Goal: Task Accomplishment & Management: Manage account settings

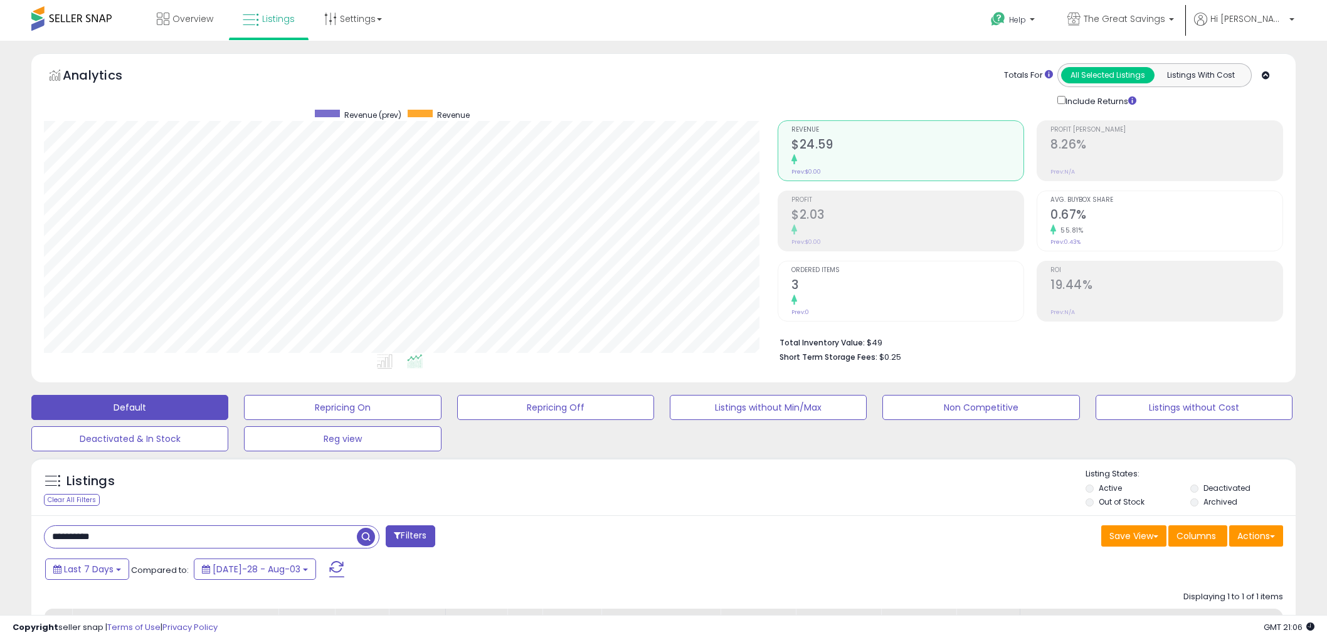
select select "**"
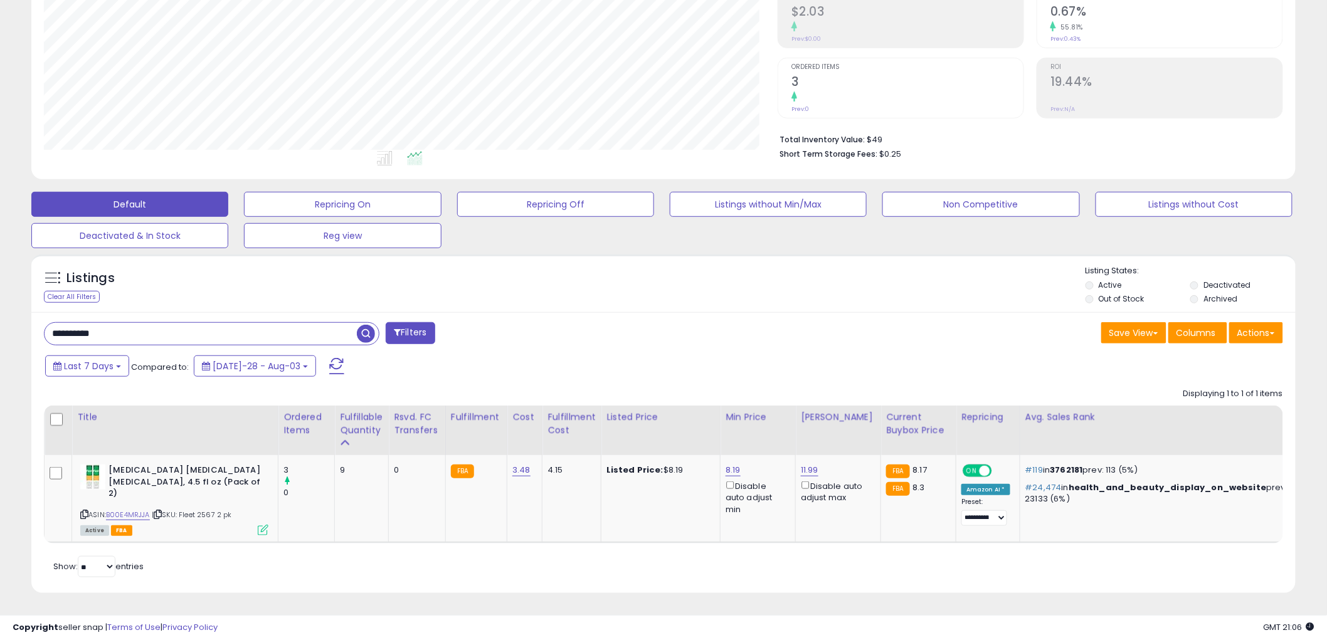
scroll to position [257, 734]
click at [195, 323] on input "**********" at bounding box center [201, 334] width 312 height 22
click at [369, 331] on span "button" at bounding box center [366, 334] width 18 height 18
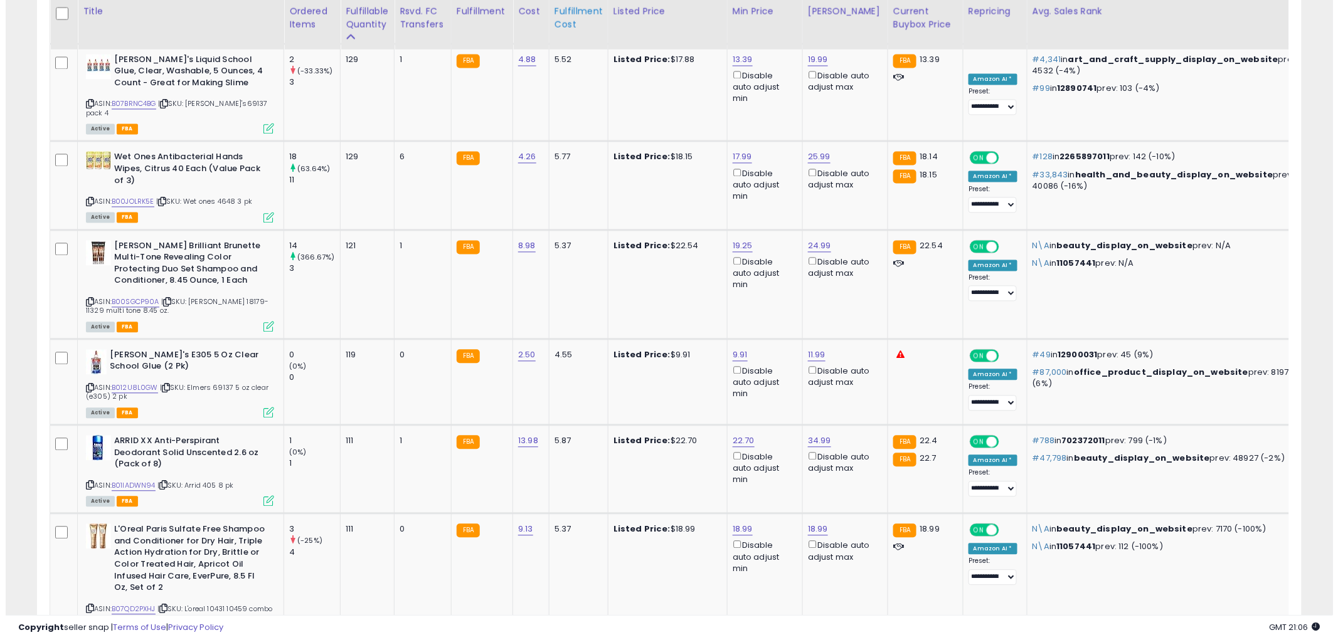
scroll to position [963, 0]
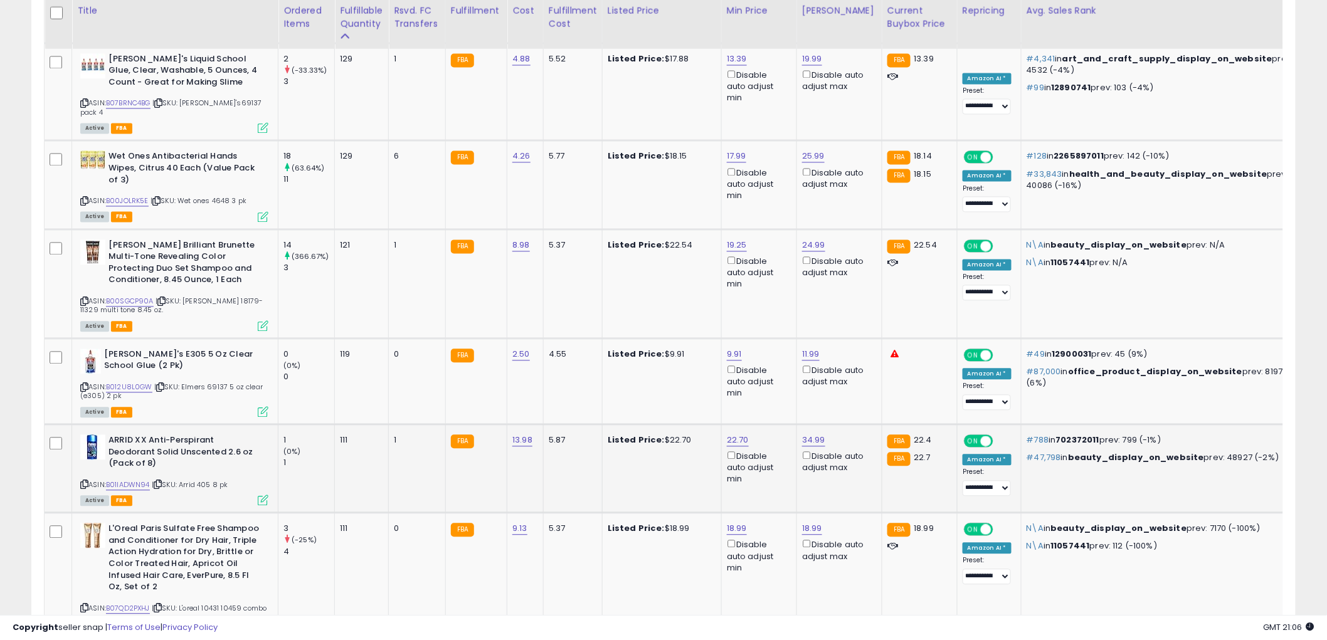
click at [263, 495] on icon at bounding box center [263, 500] width 11 height 11
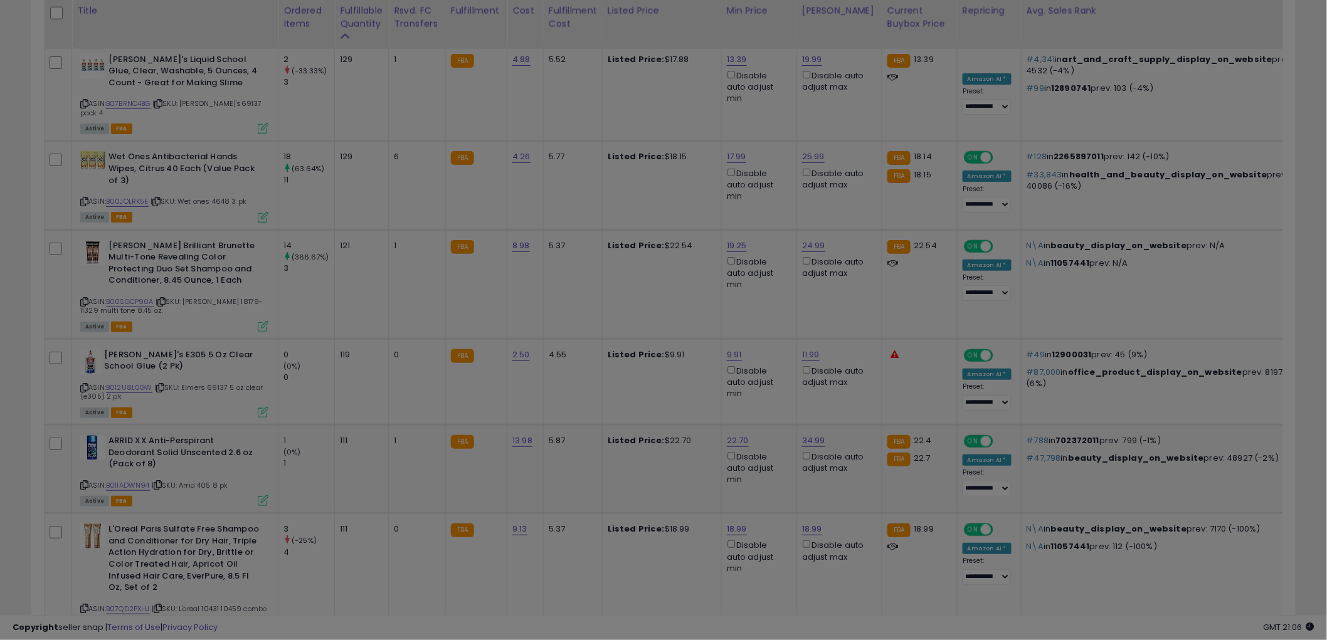
scroll to position [257, 741]
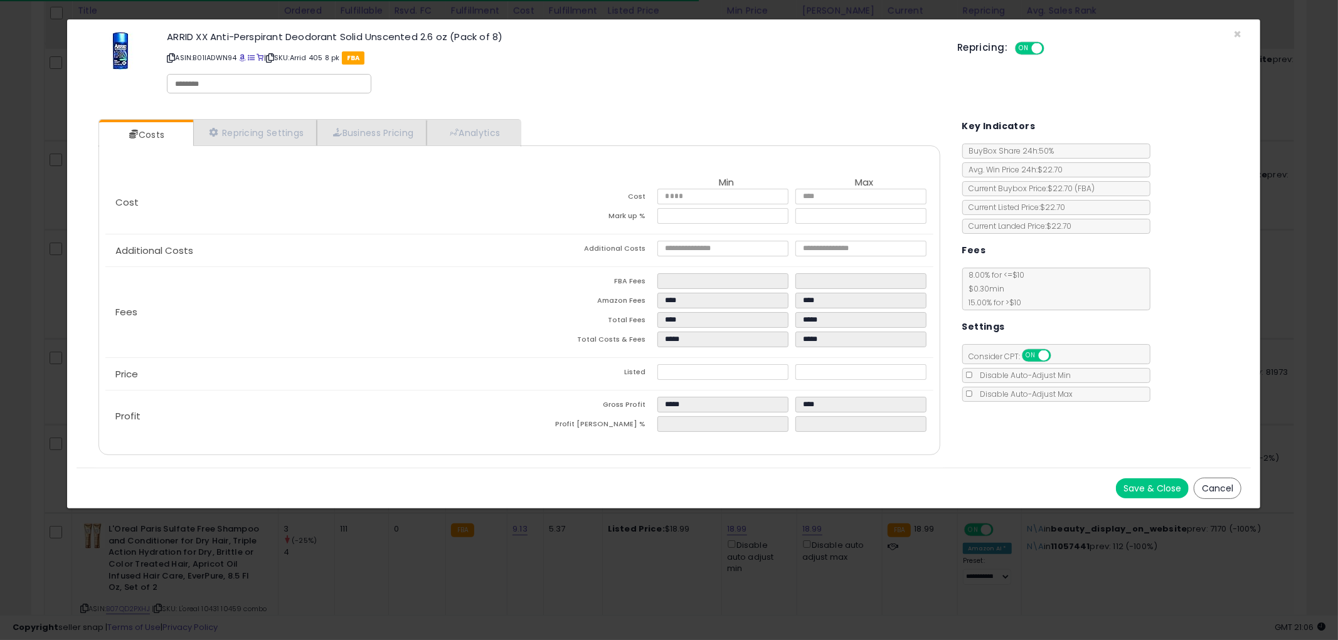
click at [1205, 489] on button "Cancel" at bounding box center [1217, 488] width 48 height 21
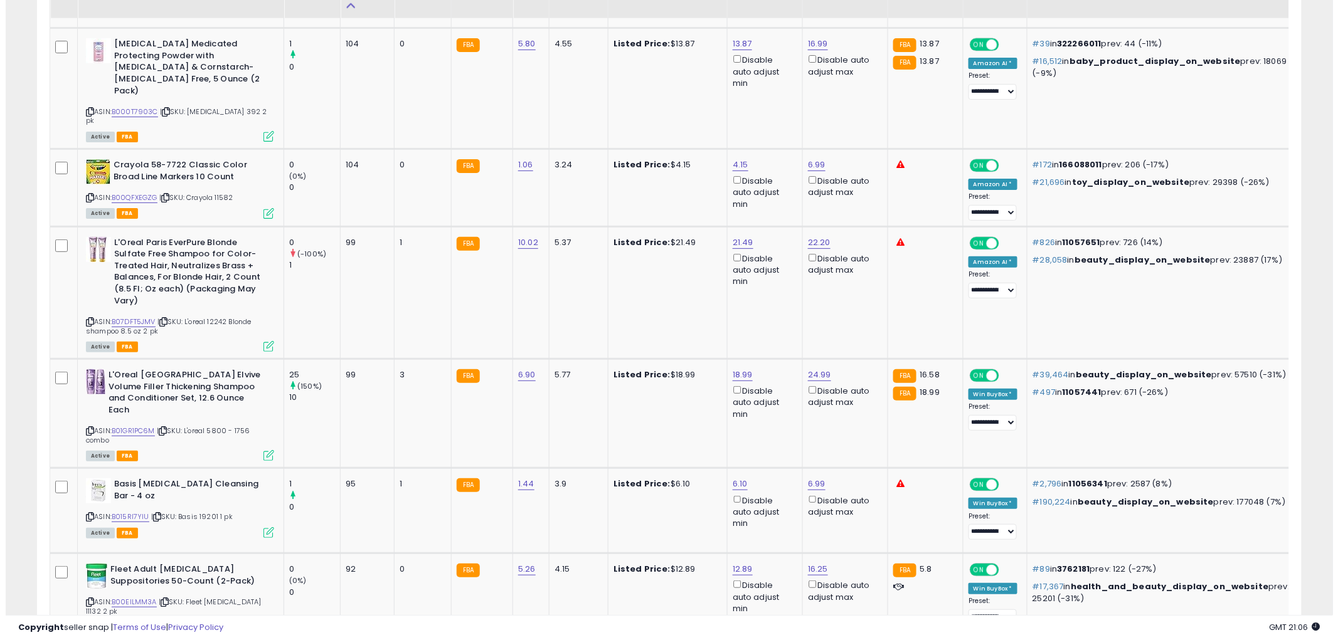
scroll to position [2078, 0]
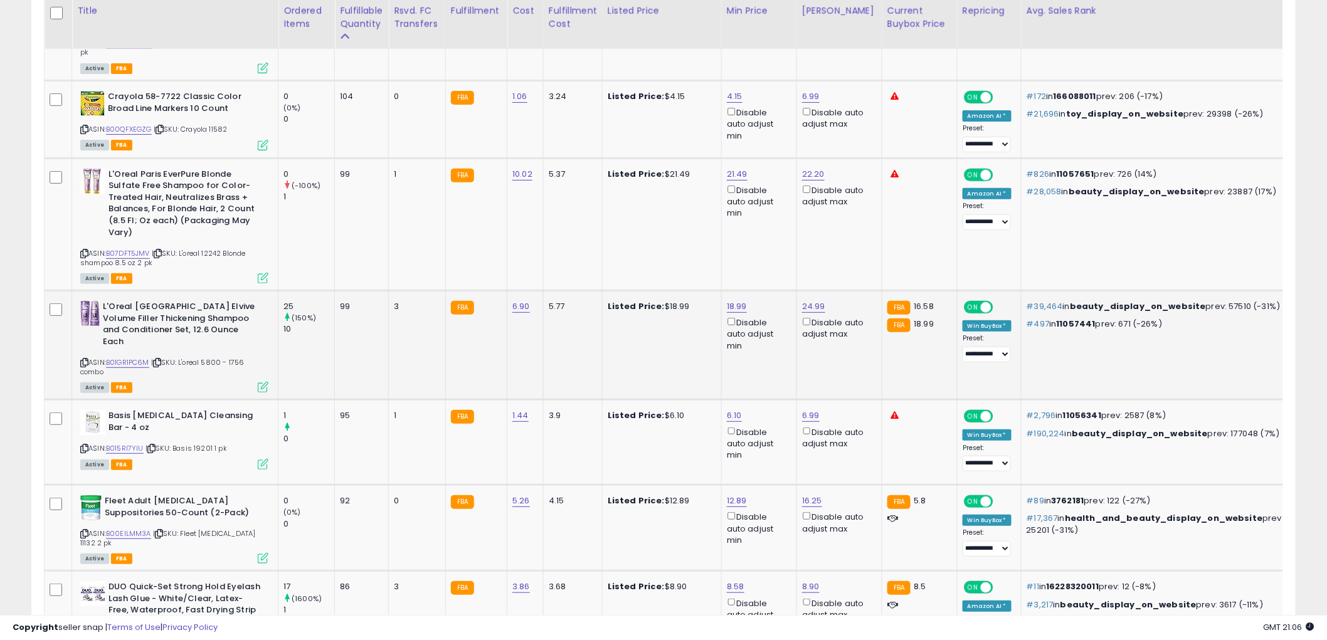
click at [262, 382] on icon at bounding box center [263, 387] width 11 height 11
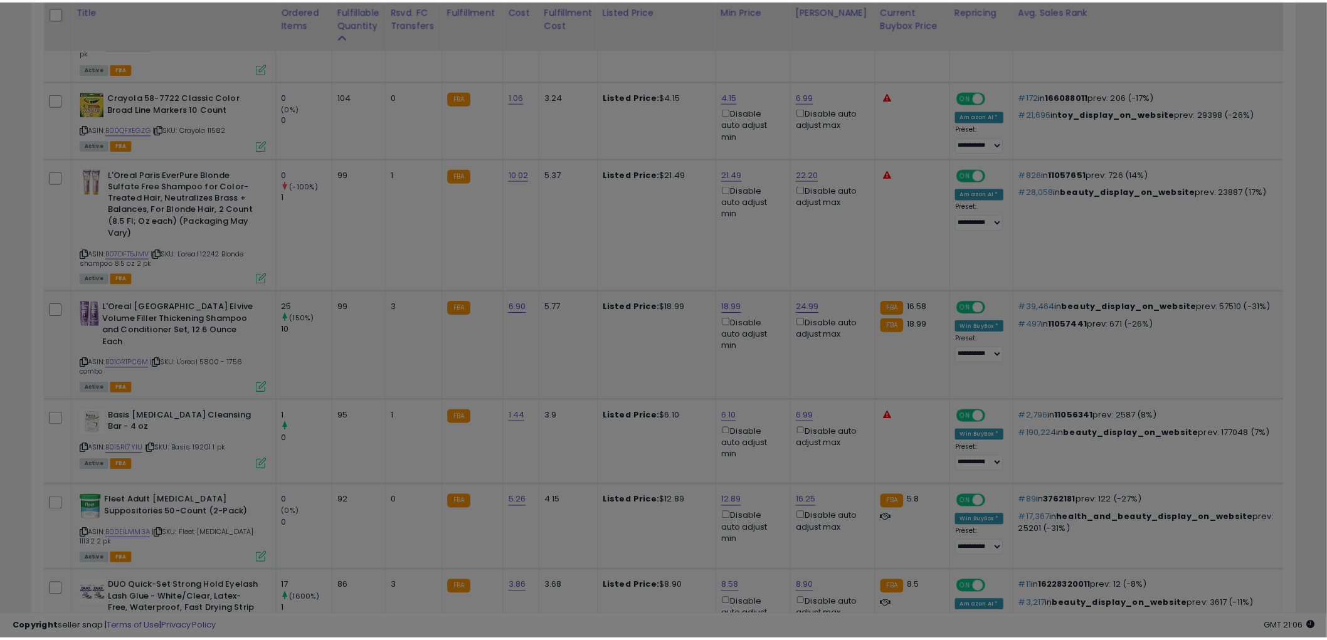
scroll to position [257, 741]
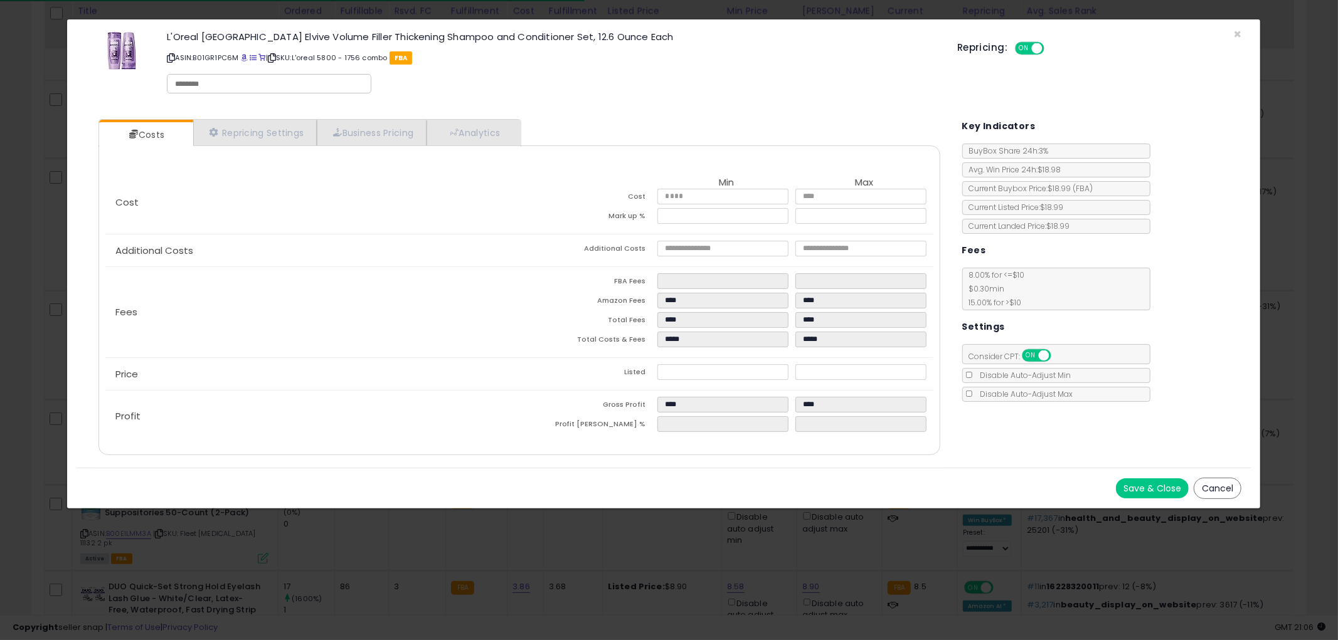
click at [1206, 482] on button "Cancel" at bounding box center [1217, 488] width 48 height 21
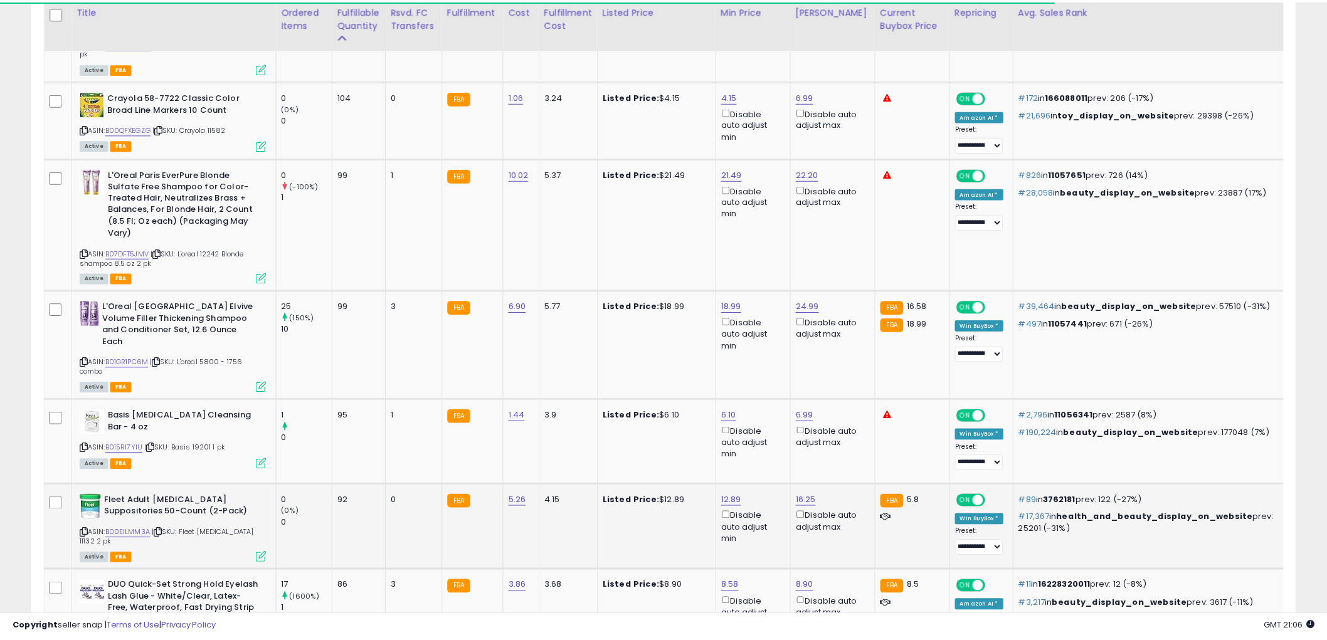
scroll to position [626908, 626430]
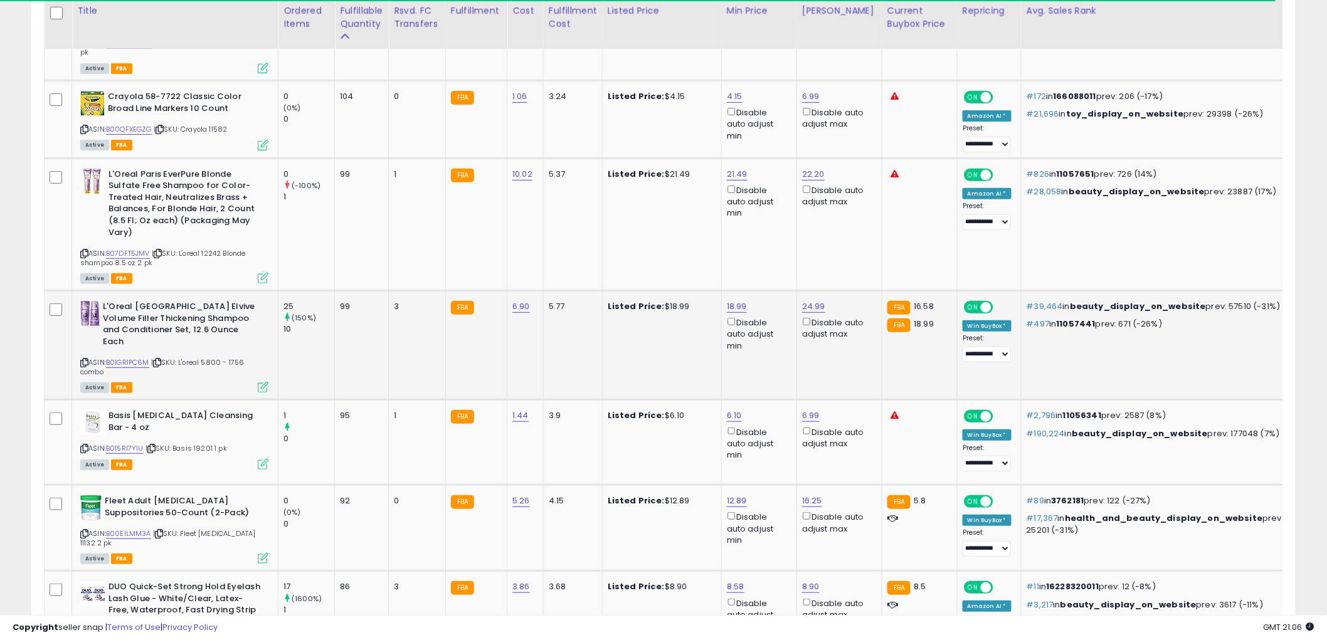
click at [83, 359] on icon at bounding box center [84, 362] width 8 height 7
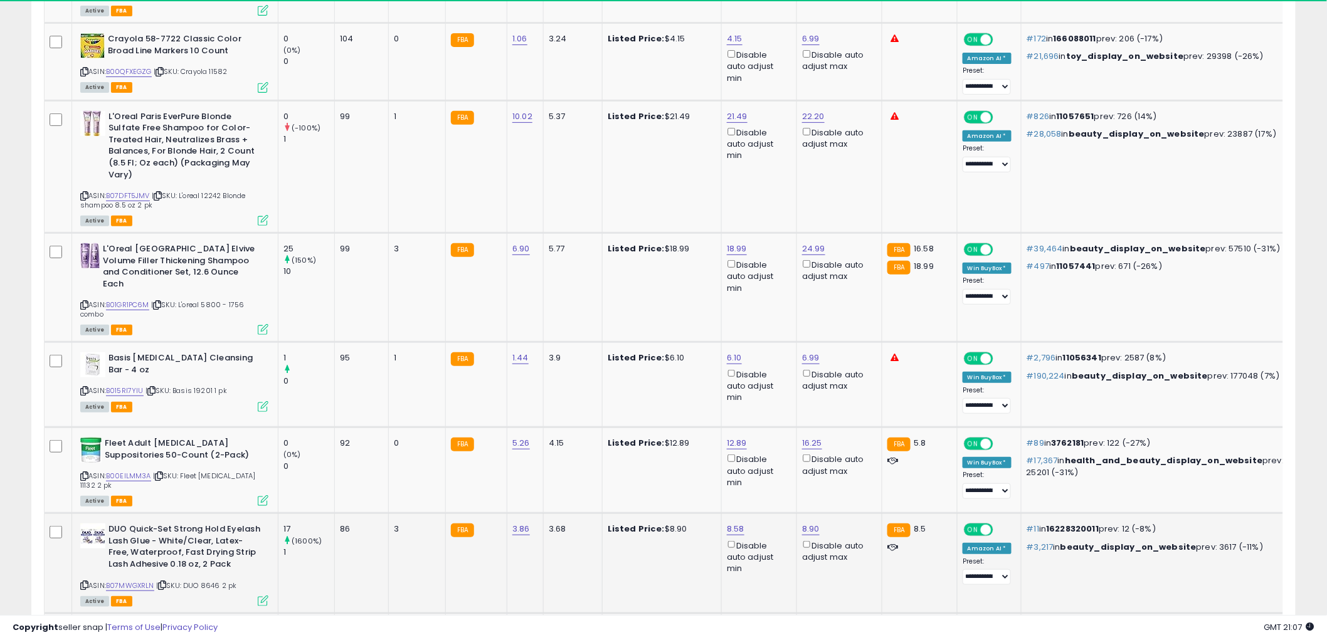
click at [263, 596] on icon at bounding box center [263, 601] width 11 height 11
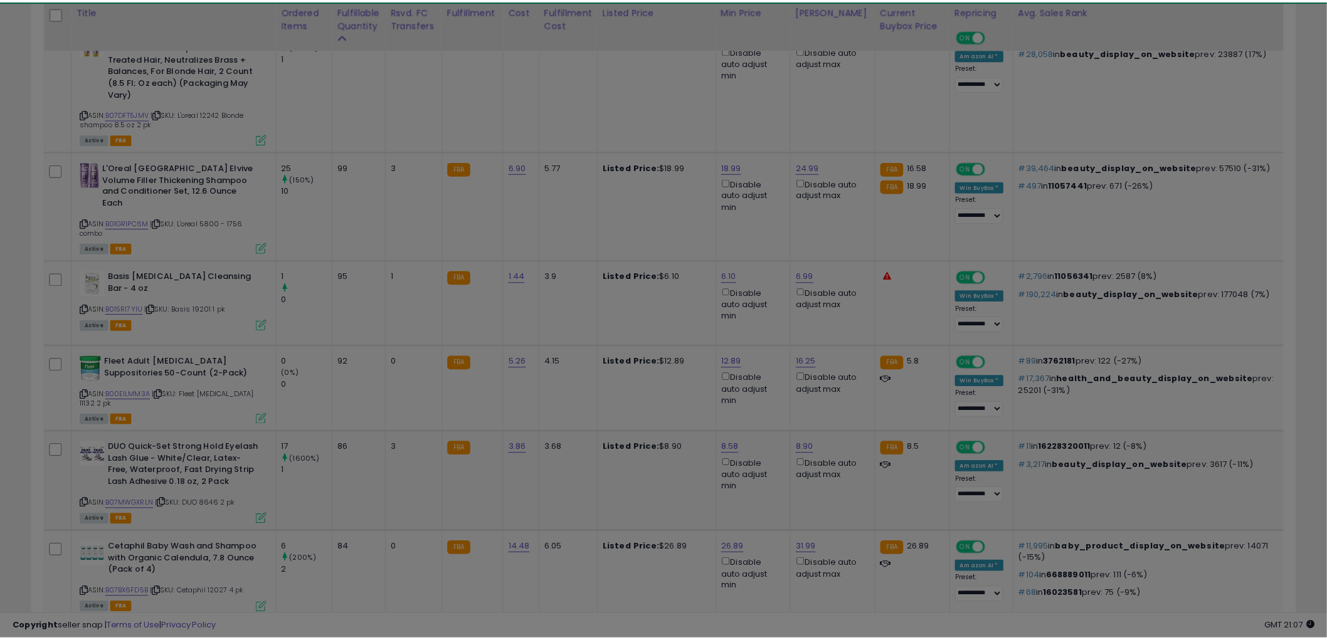
scroll to position [257, 741]
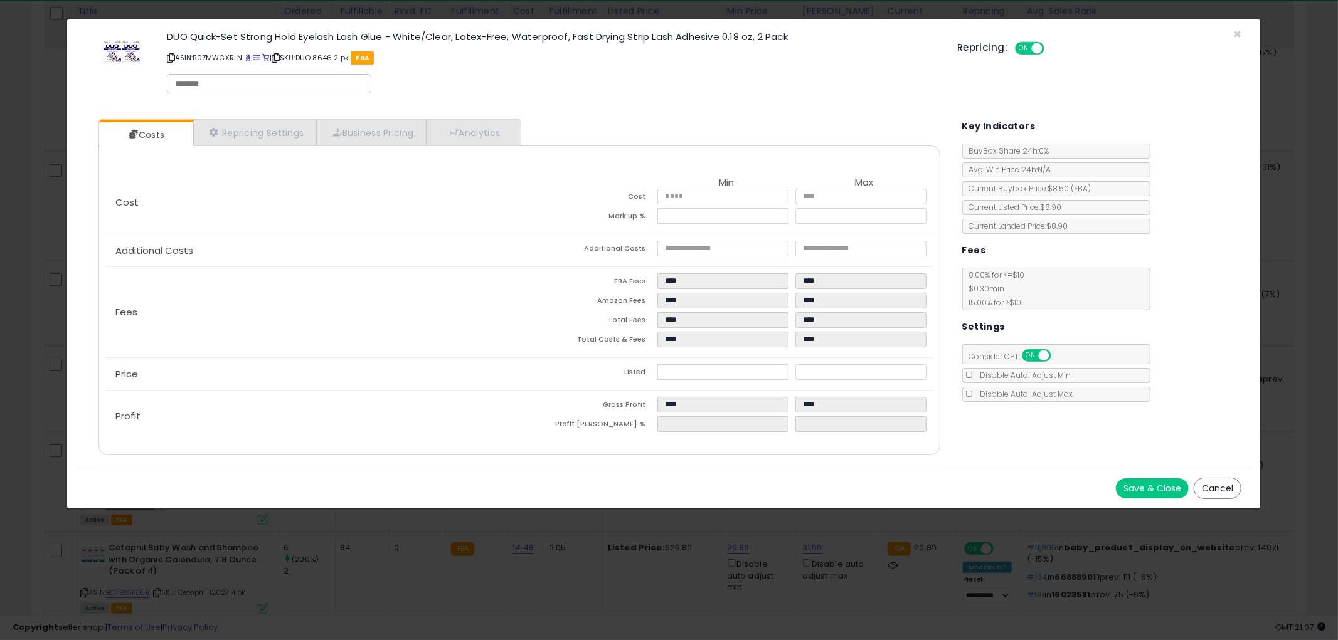
click at [1242, 485] on div "Save & Close Cancel" at bounding box center [664, 488] width 1174 height 41
click at [1223, 484] on button "Cancel" at bounding box center [1217, 488] width 48 height 21
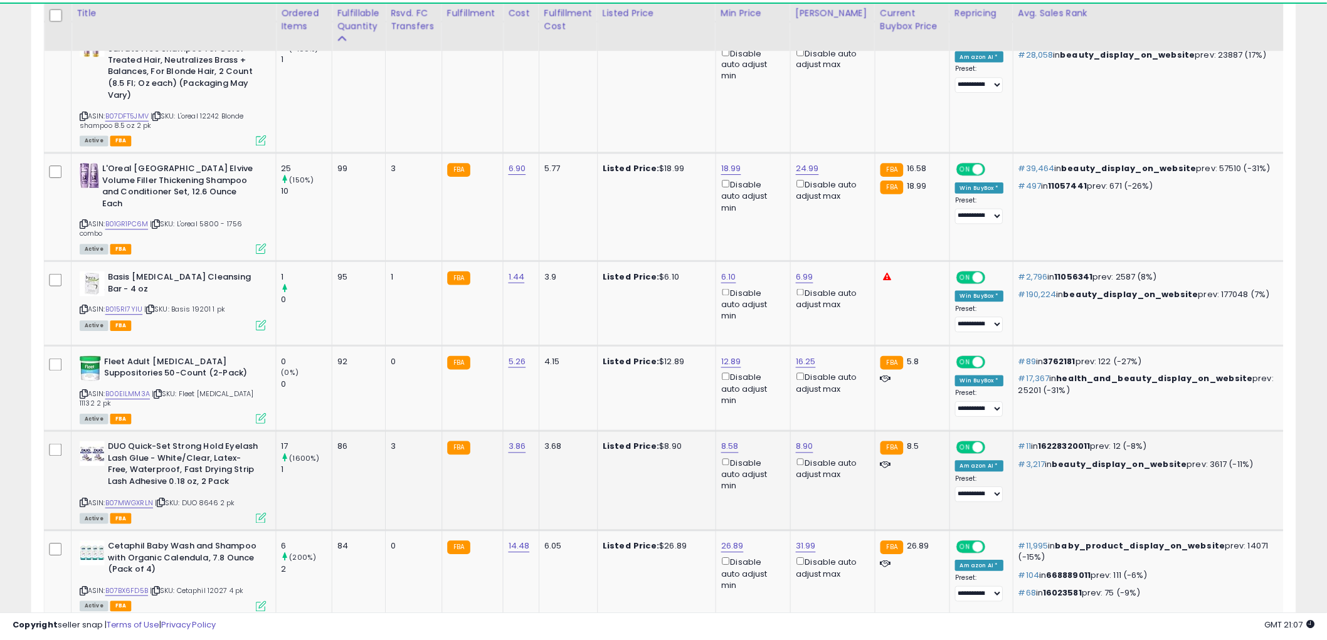
scroll to position [626908, 626430]
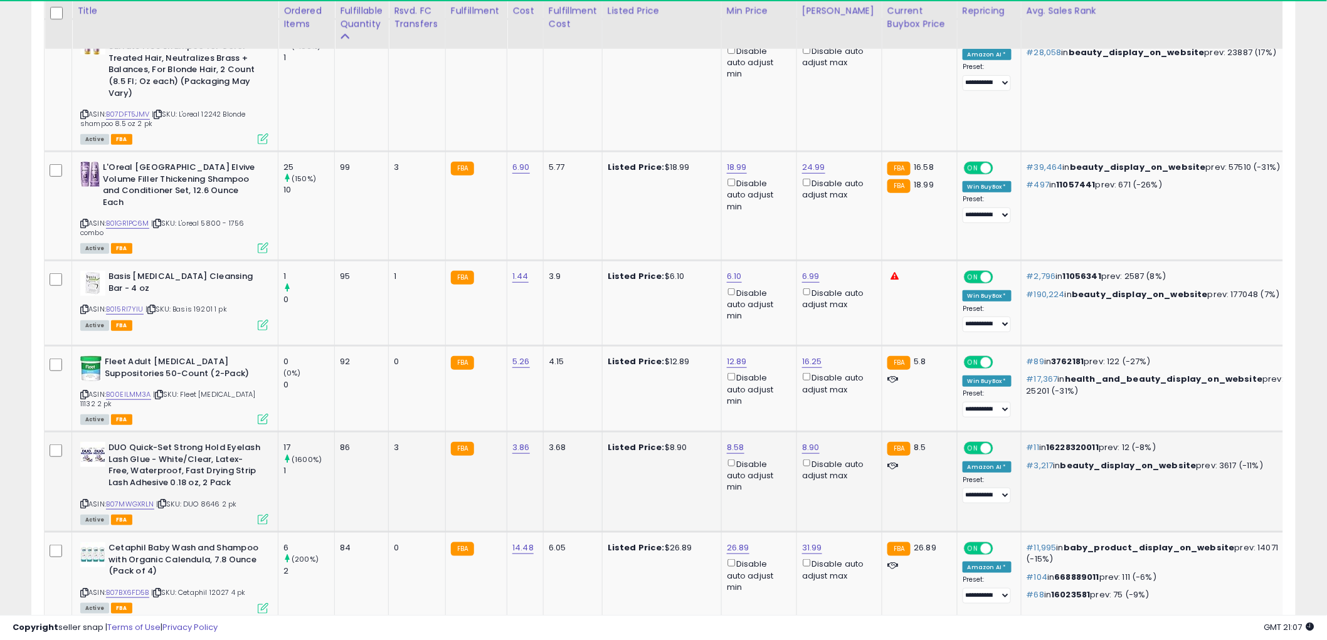
click at [84, 500] on icon at bounding box center [84, 503] width 8 height 7
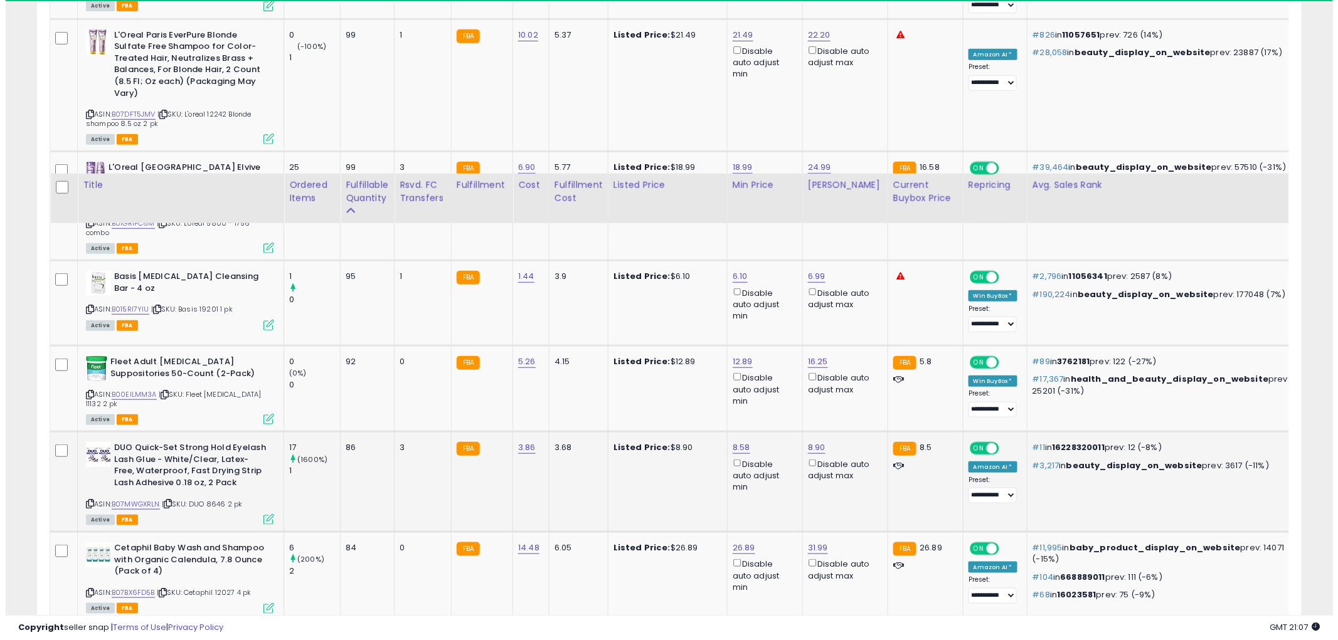
scroll to position [2426, 0]
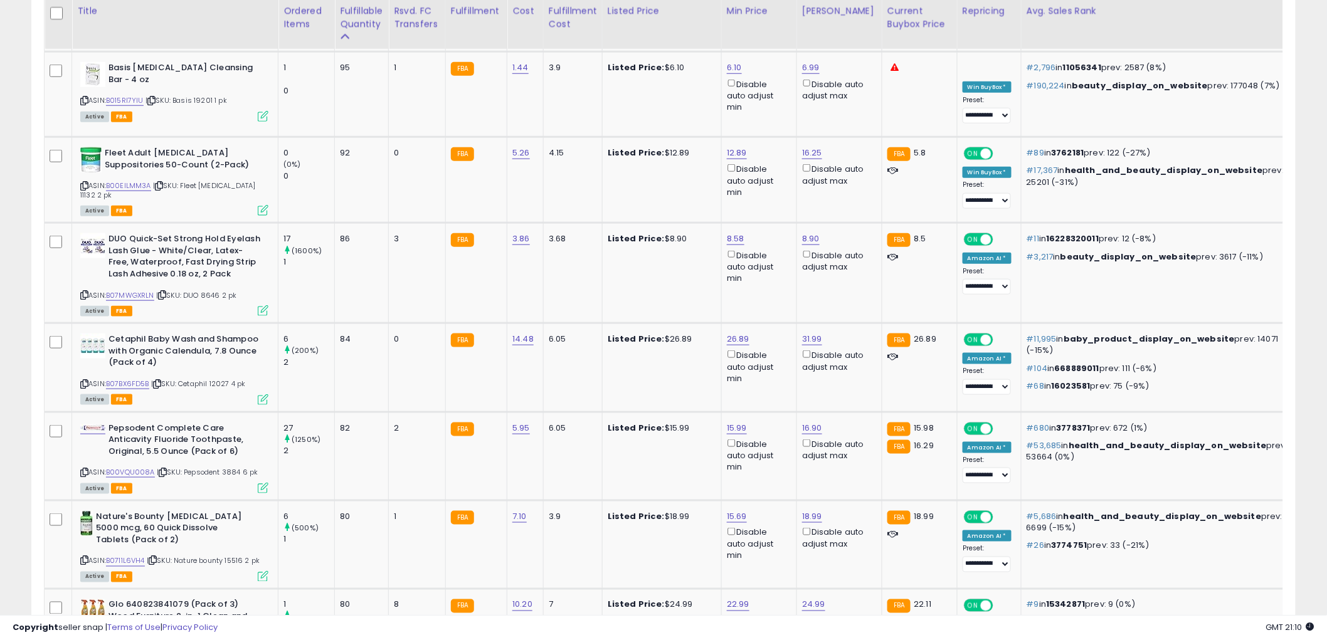
click at [72, 428] on td "Pepsodent Complete Care Anticavity Fluoride Toothpaste, Original, 5.5 Ounce (Pa…" at bounding box center [175, 456] width 206 height 88
drag, startPoint x: 83, startPoint y: 429, endPoint x: 23, endPoint y: 415, distance: 61.8
click at [79, 423] on div "Pepsodent Complete Care Anticavity Fluoride Toothpaste, Original, 5.5 Ounce (Pa…" at bounding box center [172, 458] width 191 height 70
click at [85, 469] on icon at bounding box center [84, 472] width 8 height 7
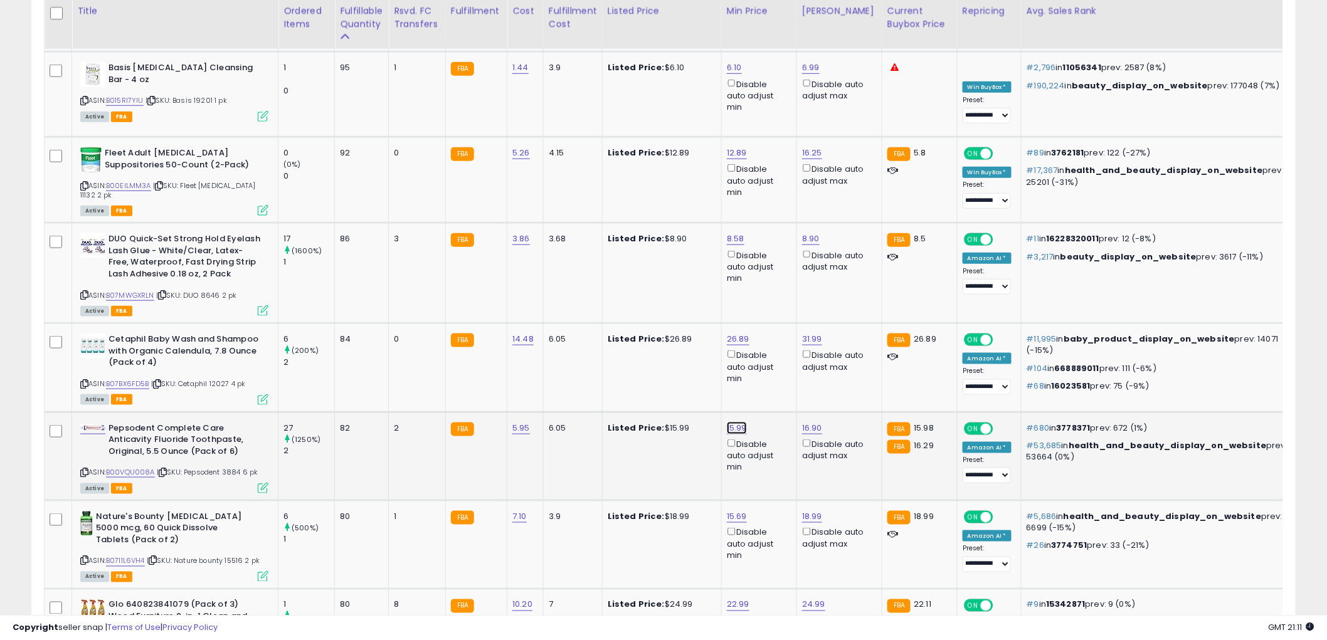
click at [260, 483] on icon at bounding box center [263, 488] width 11 height 11
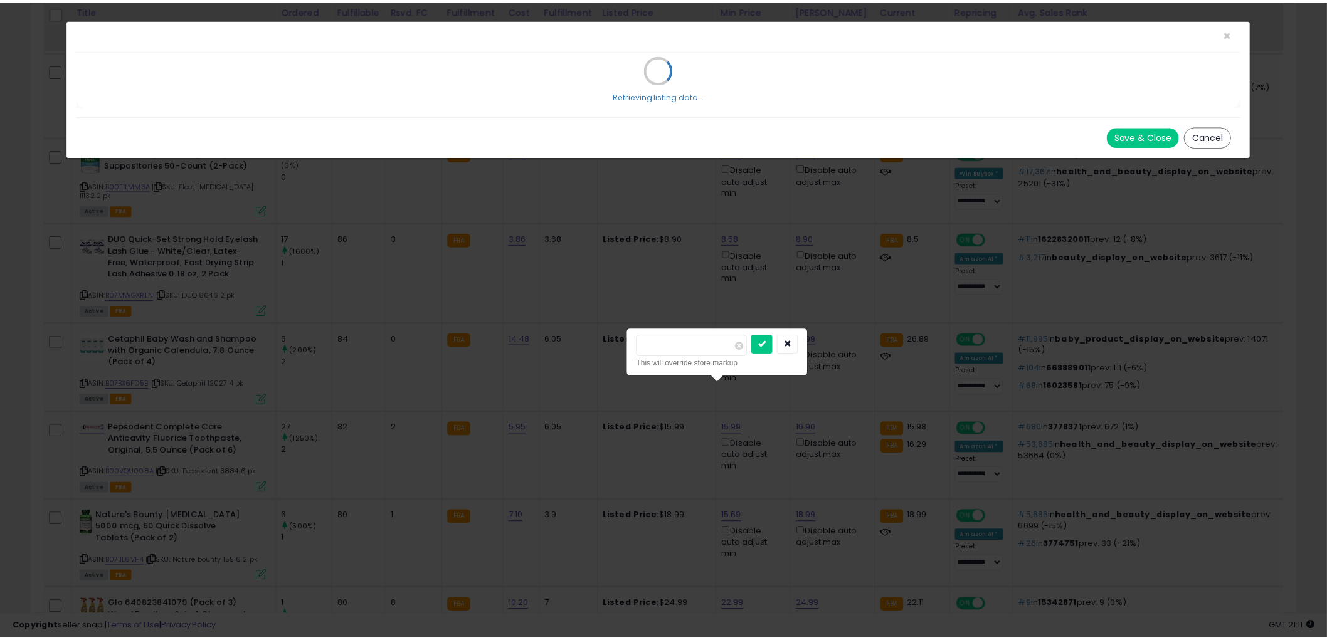
scroll to position [257, 741]
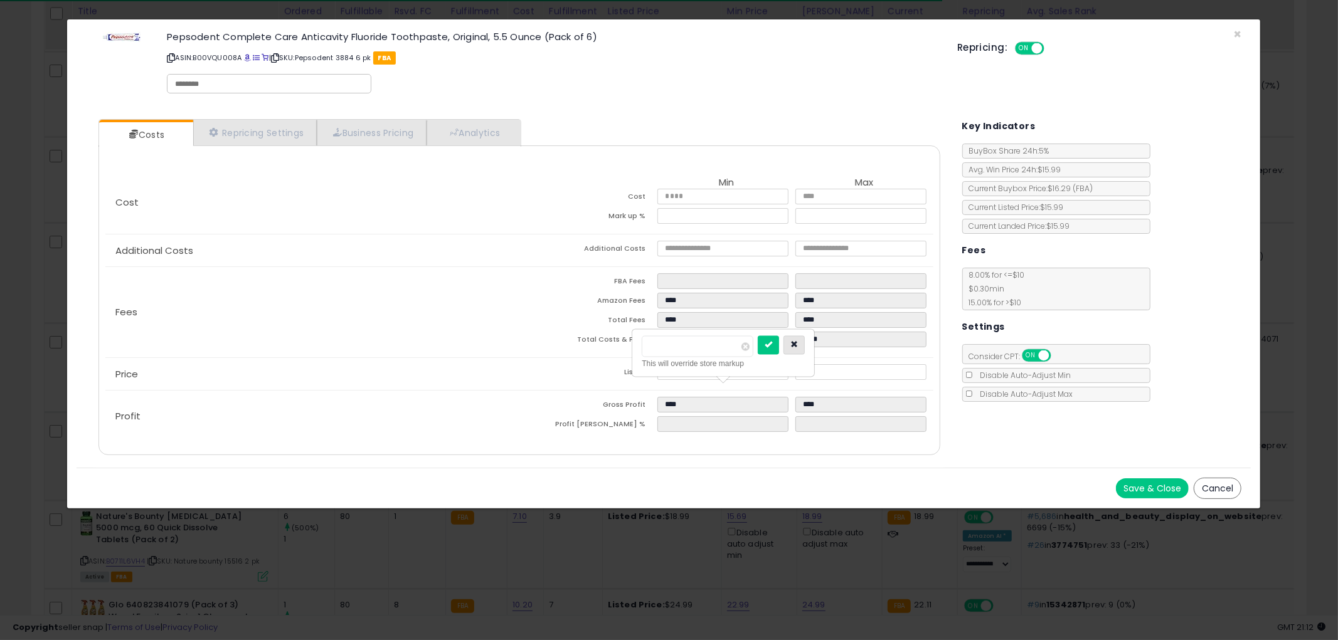
click at [798, 346] on icon "button" at bounding box center [794, 345] width 8 height 8
drag, startPoint x: 1219, startPoint y: 485, endPoint x: 1126, endPoint y: 455, distance: 98.2
click at [1219, 486] on button "Cancel" at bounding box center [1217, 488] width 48 height 21
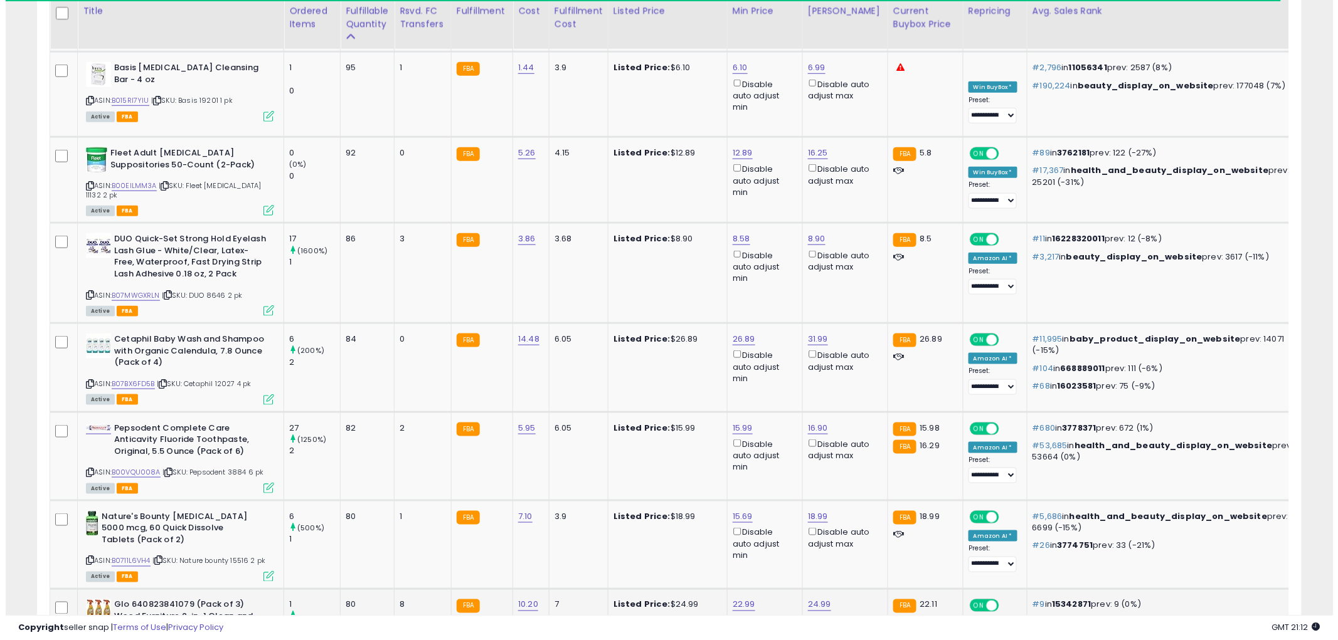
scroll to position [2635, 0]
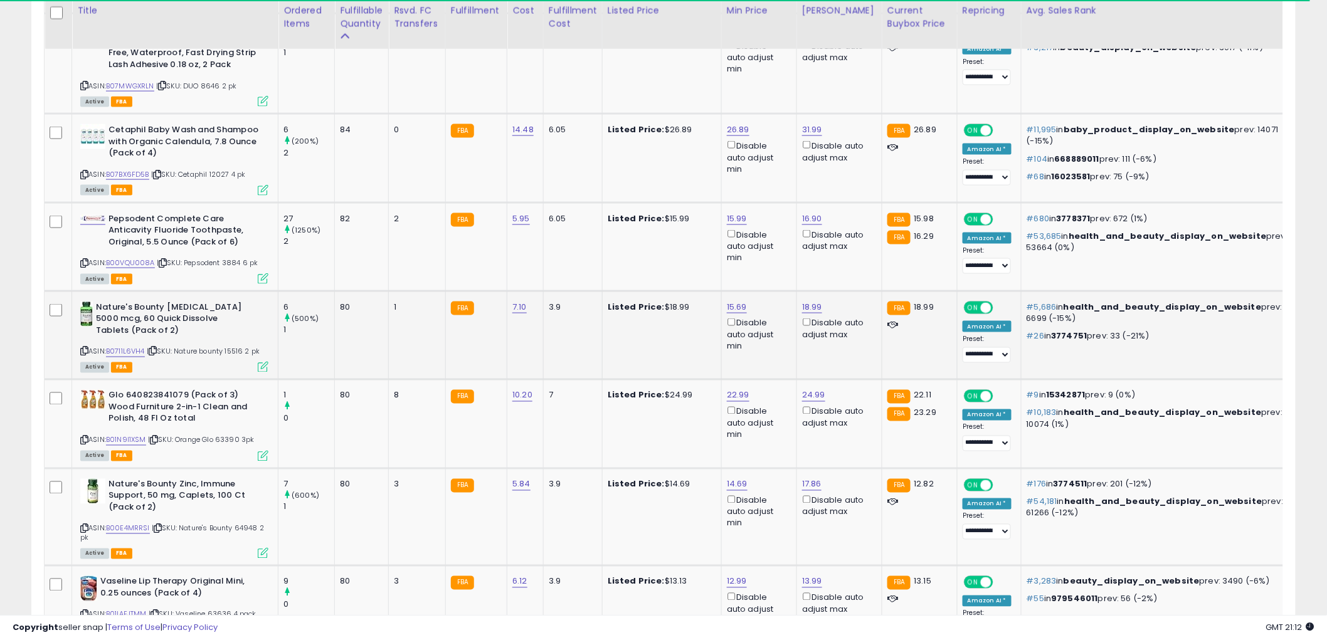
click at [265, 362] on icon at bounding box center [263, 367] width 11 height 11
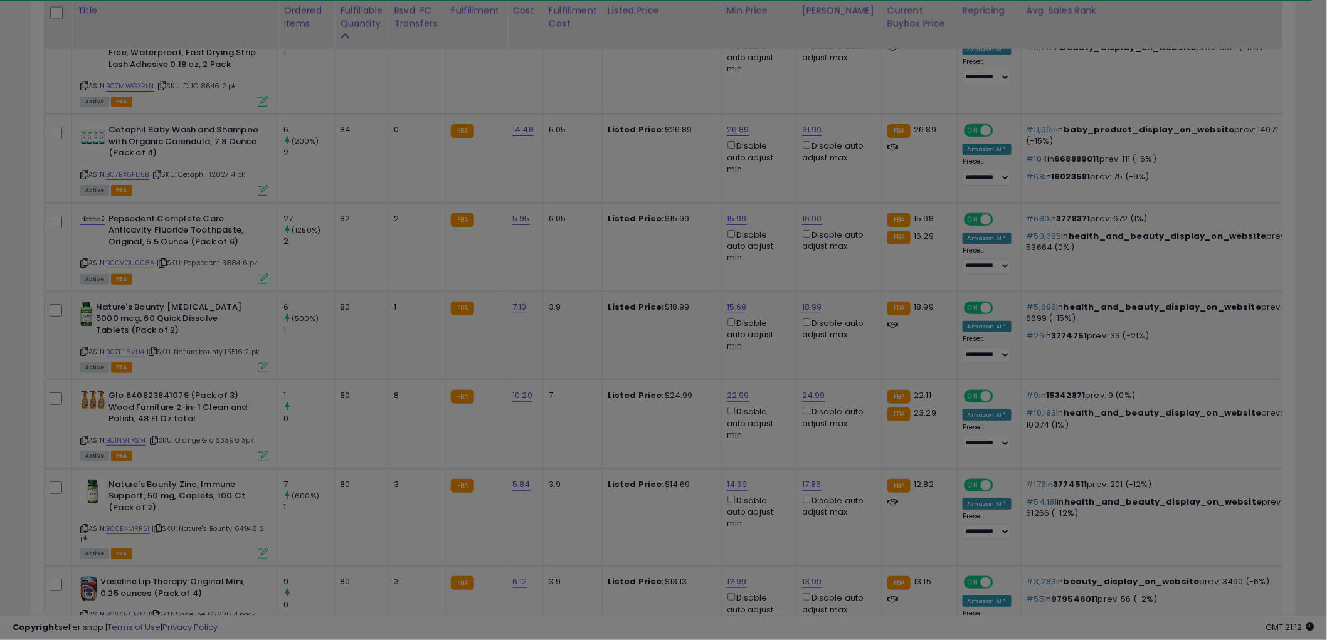
scroll to position [257, 741]
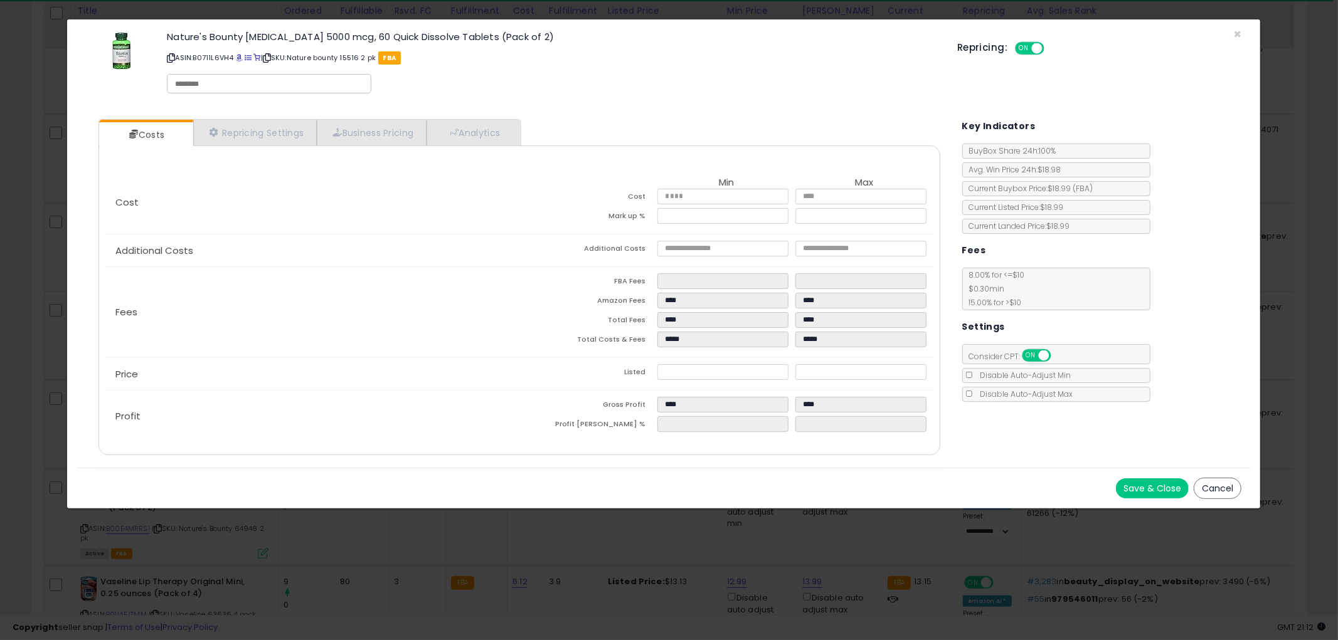
click at [1207, 481] on button "Cancel" at bounding box center [1217, 488] width 48 height 21
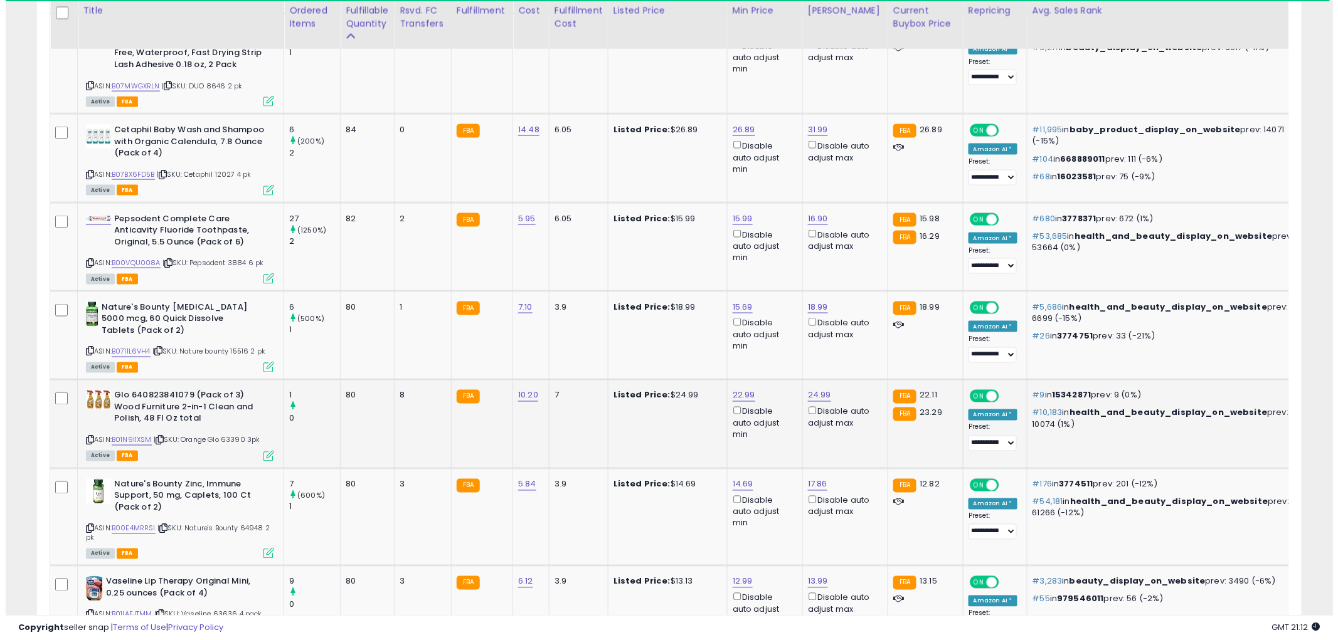
scroll to position [626908, 626430]
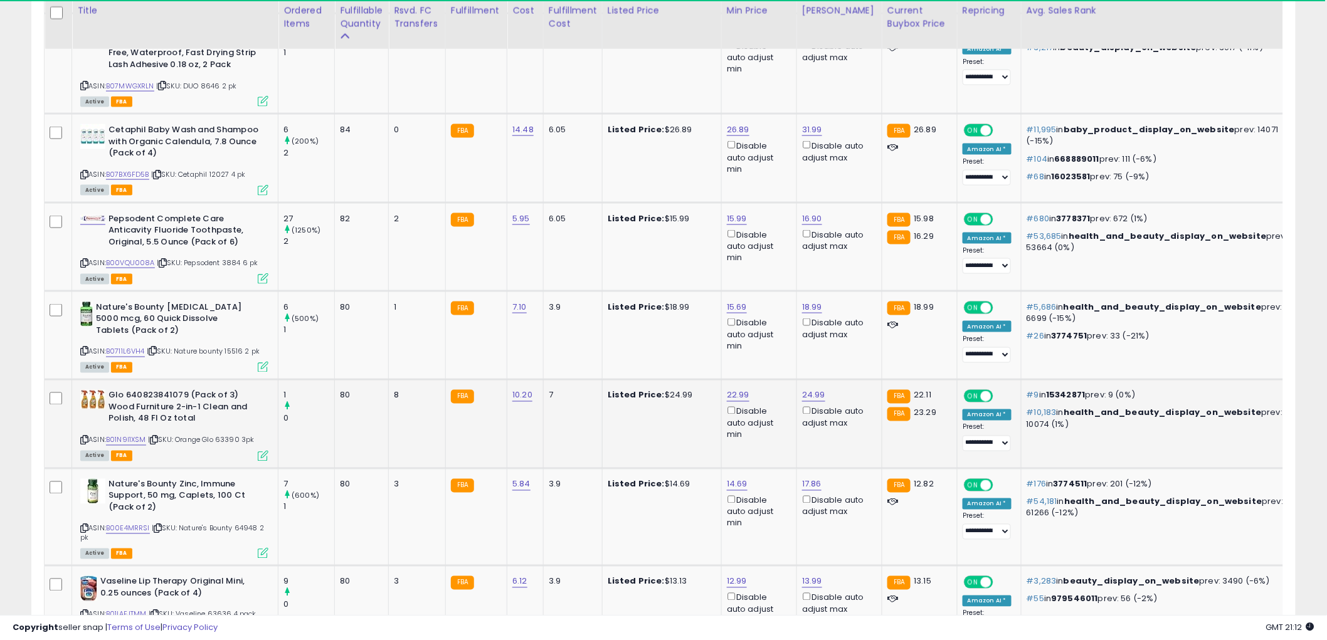
click at [262, 451] on icon at bounding box center [263, 456] width 11 height 11
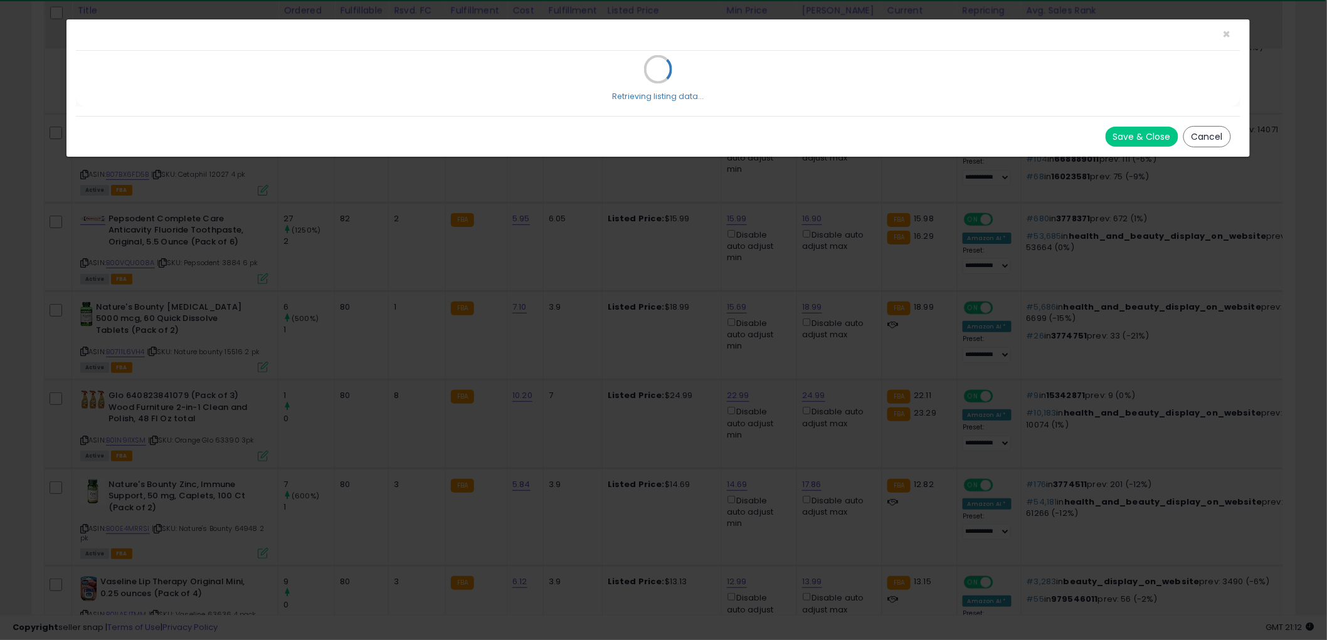
scroll to position [257, 741]
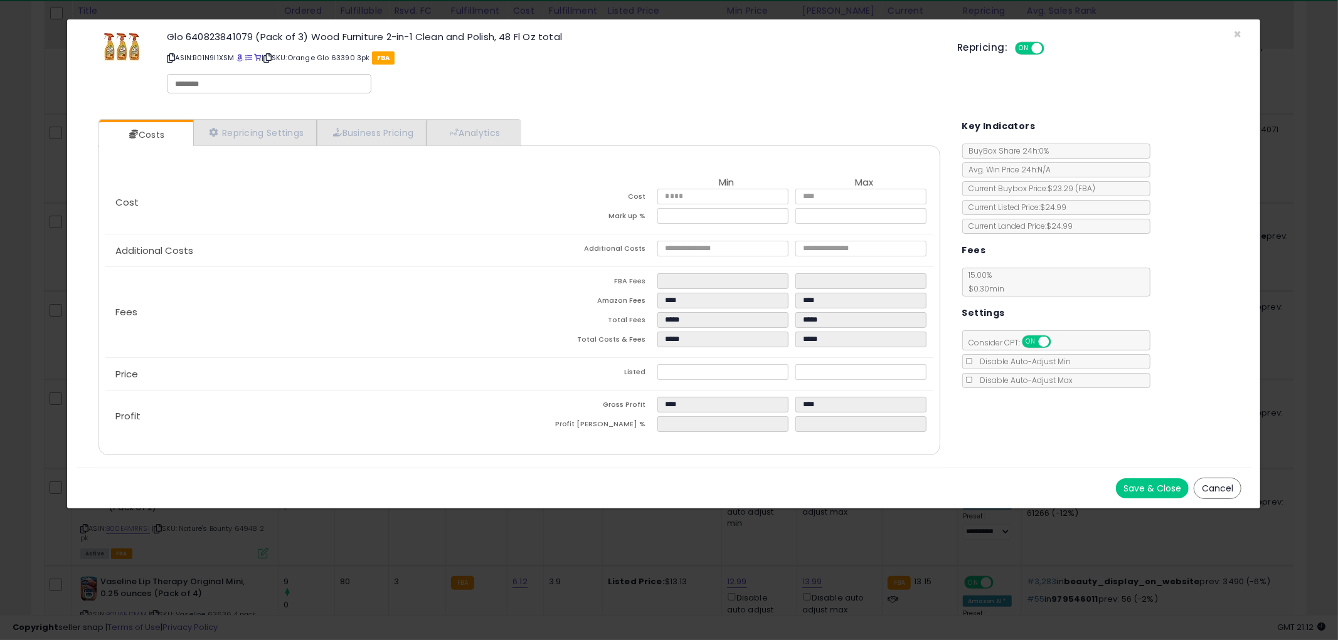
click at [1219, 485] on button "Cancel" at bounding box center [1217, 488] width 48 height 21
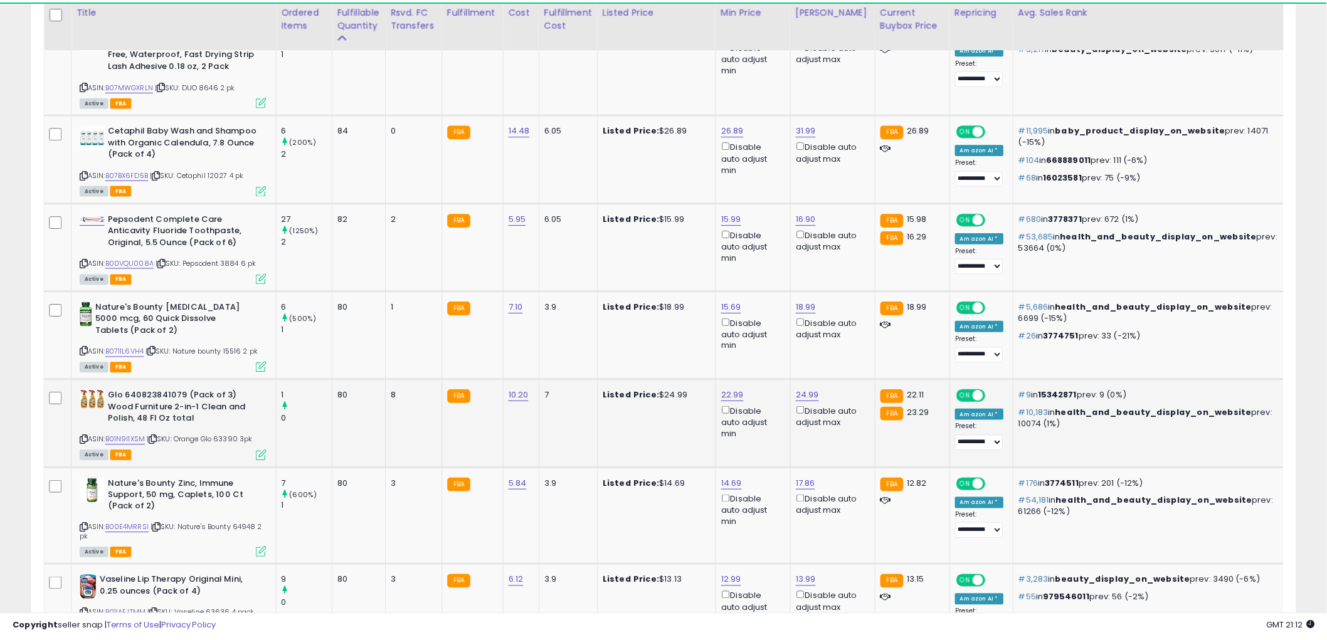
scroll to position [626908, 626430]
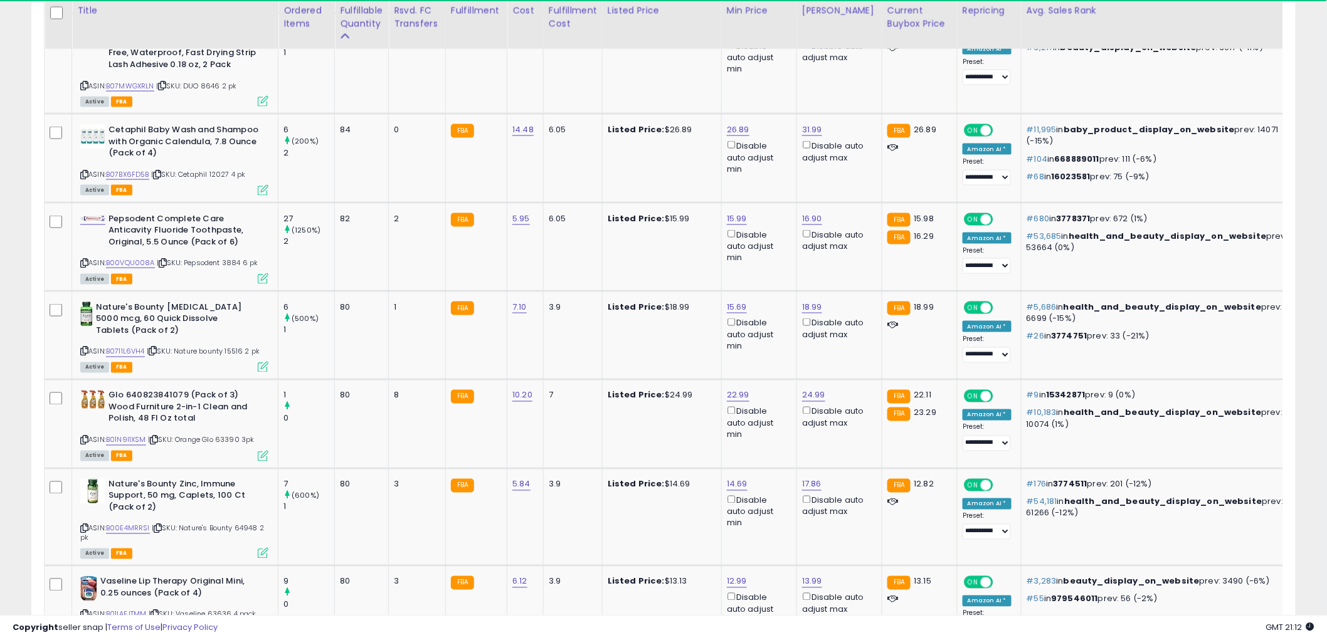
click at [84, 437] on icon at bounding box center [84, 440] width 8 height 7
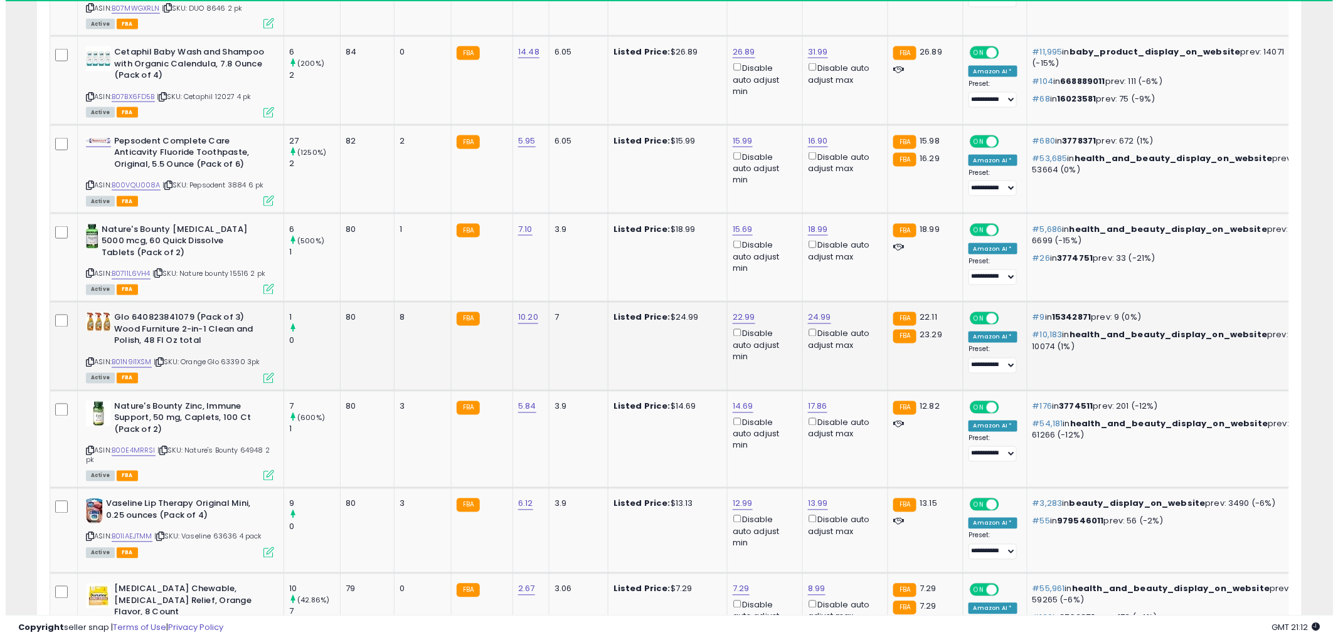
scroll to position [2775, 0]
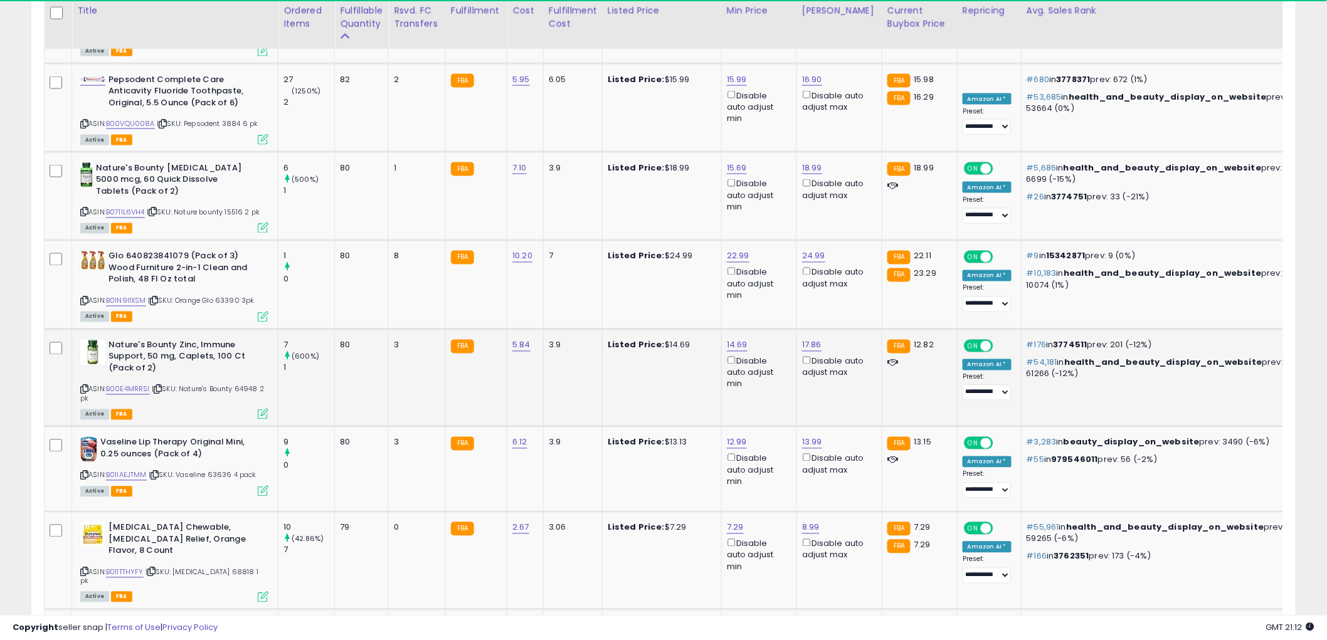
click at [264, 409] on icon at bounding box center [263, 414] width 11 height 11
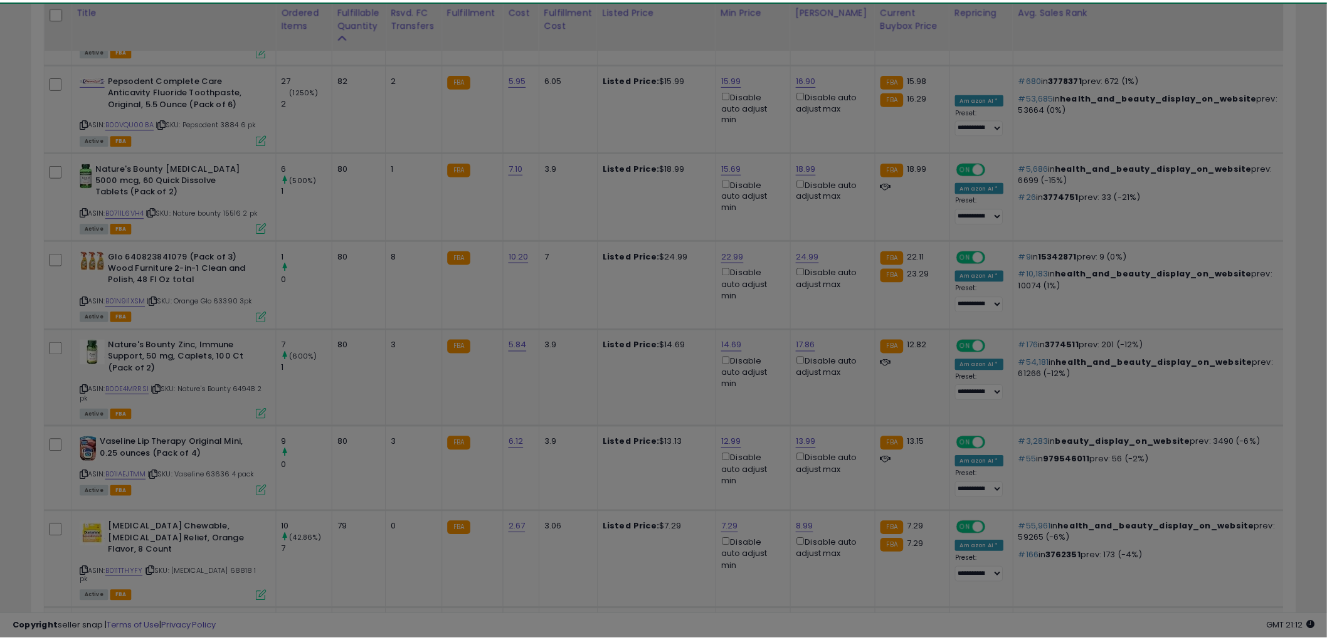
scroll to position [257, 741]
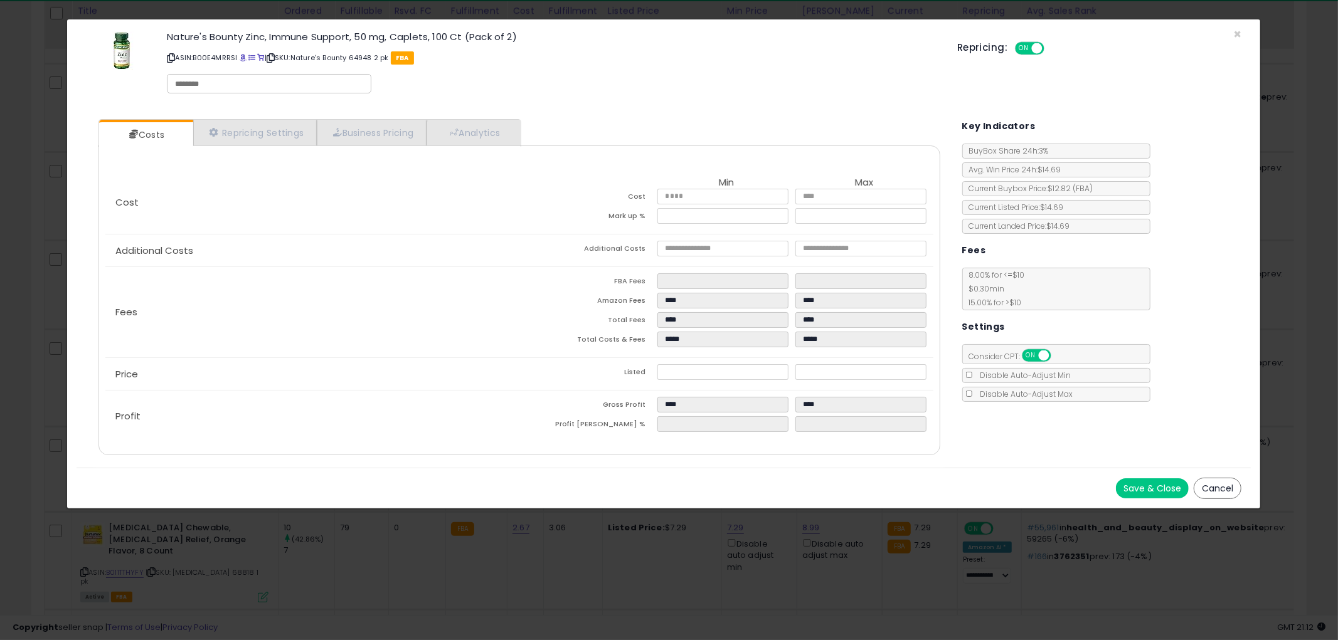
click at [1214, 485] on button "Cancel" at bounding box center [1217, 488] width 48 height 21
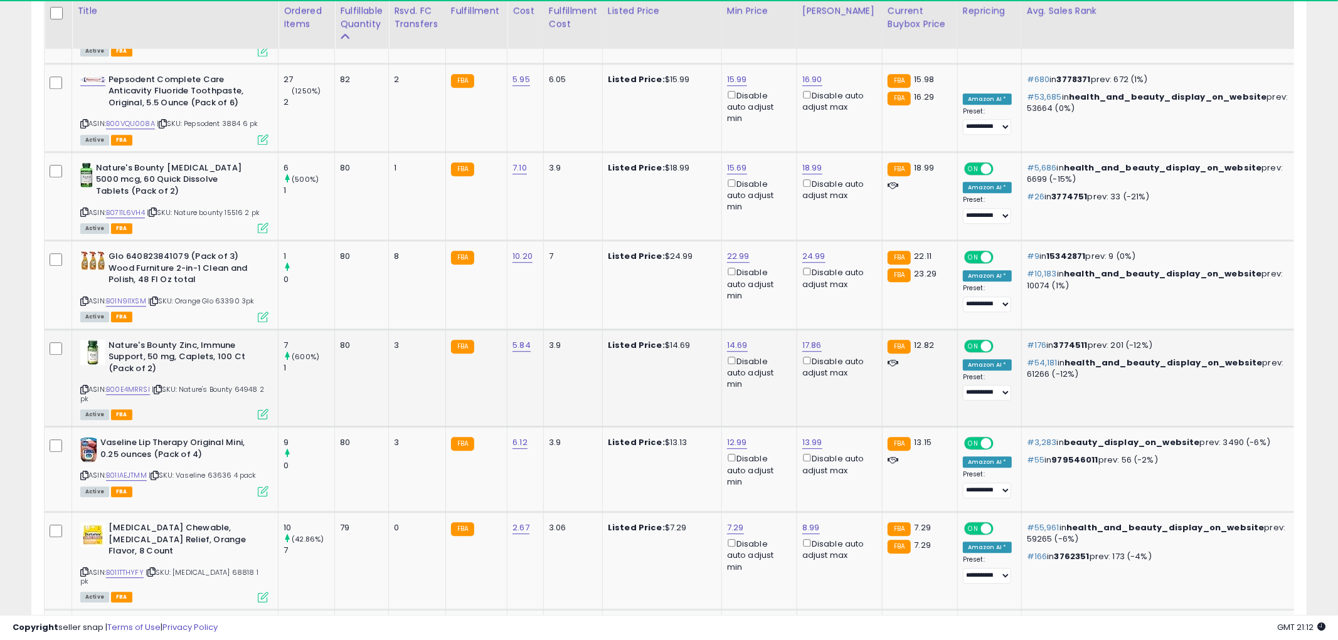
scroll to position [626908, 626430]
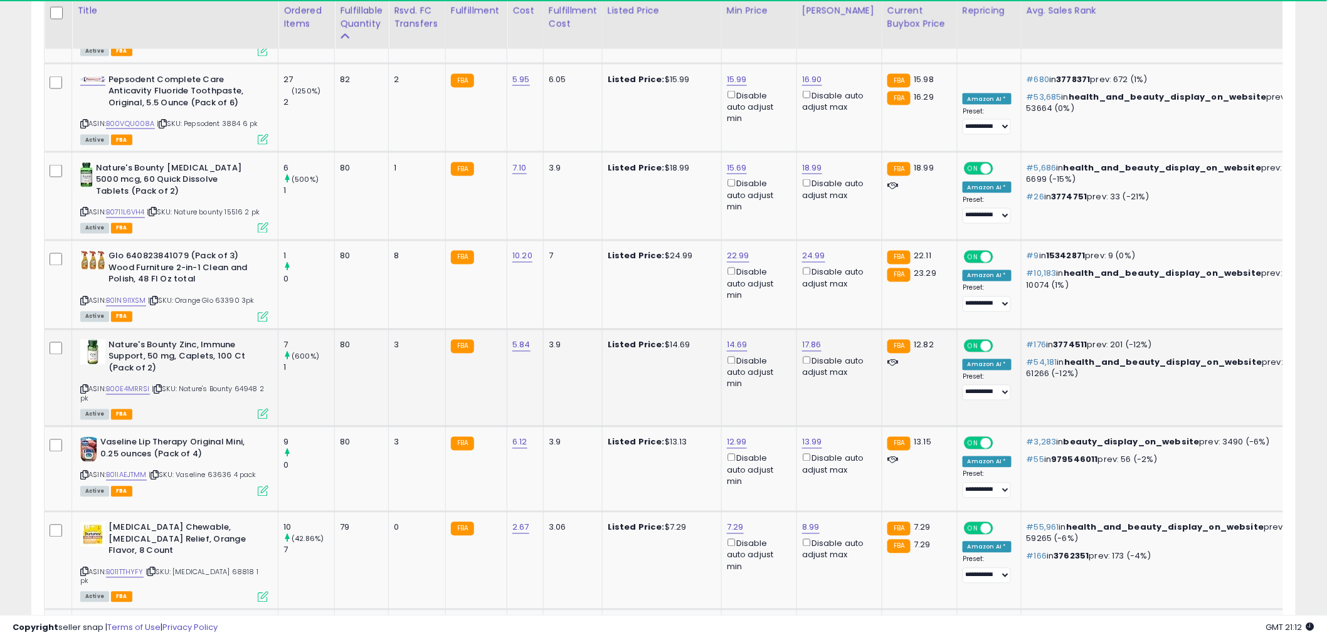
click at [85, 386] on icon at bounding box center [84, 389] width 8 height 7
type input "****"
click at [772, 258] on icon "submit" at bounding box center [769, 260] width 8 height 8
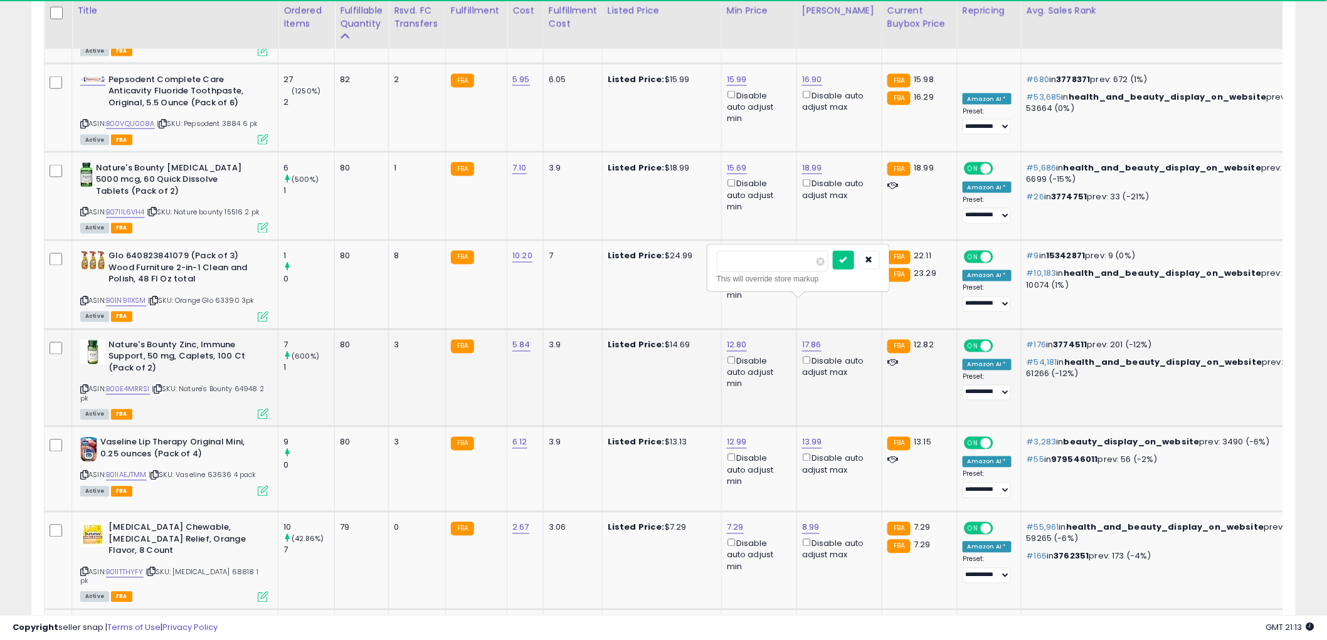
type input "****"
click at [847, 261] on icon "submit" at bounding box center [844, 260] width 8 height 8
click at [260, 409] on icon at bounding box center [263, 414] width 11 height 11
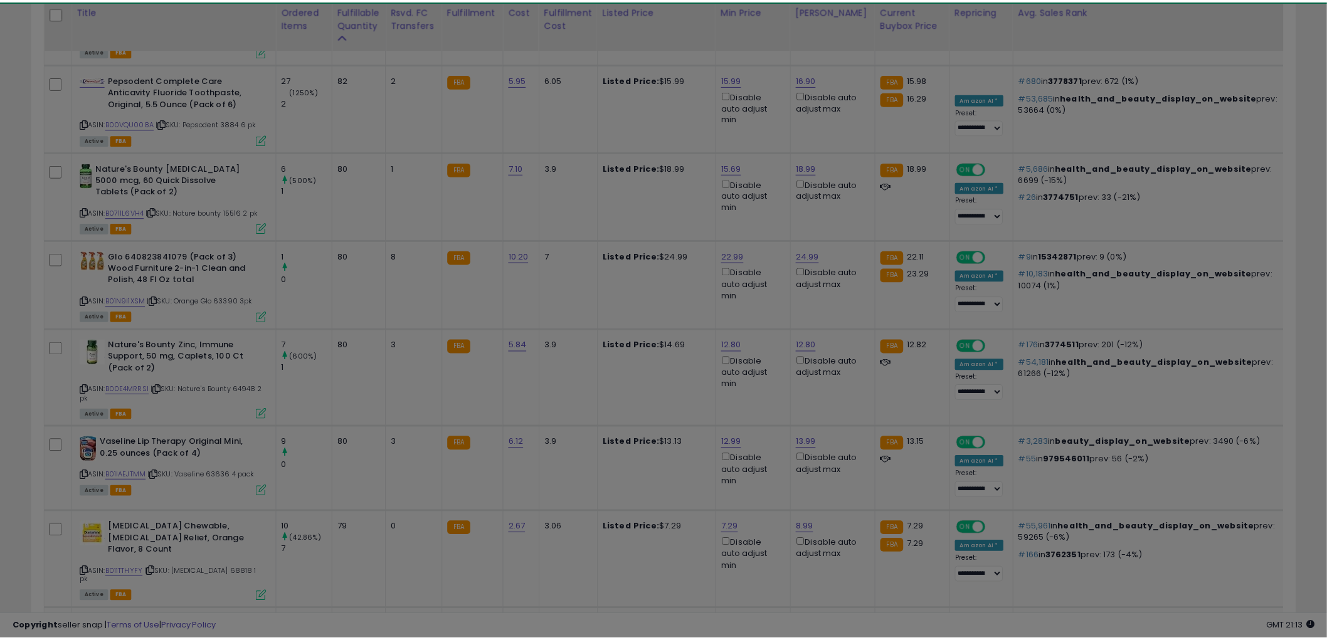
scroll to position [257, 741]
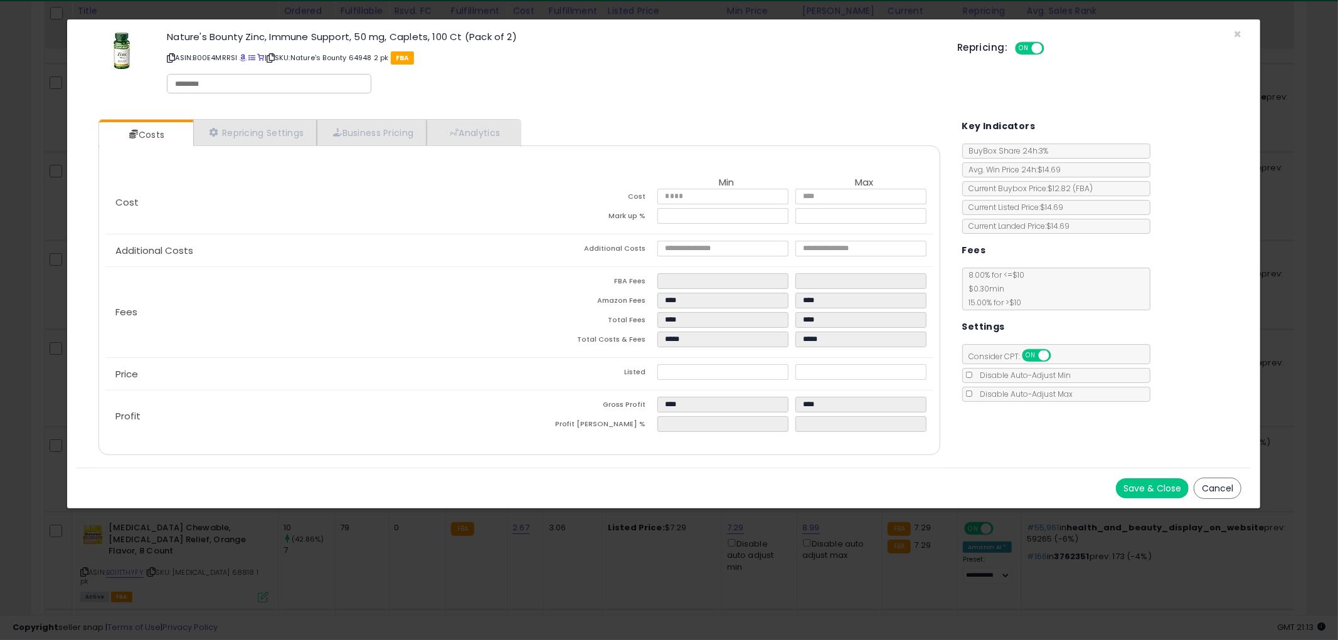
click at [1208, 484] on button "Cancel" at bounding box center [1217, 488] width 48 height 21
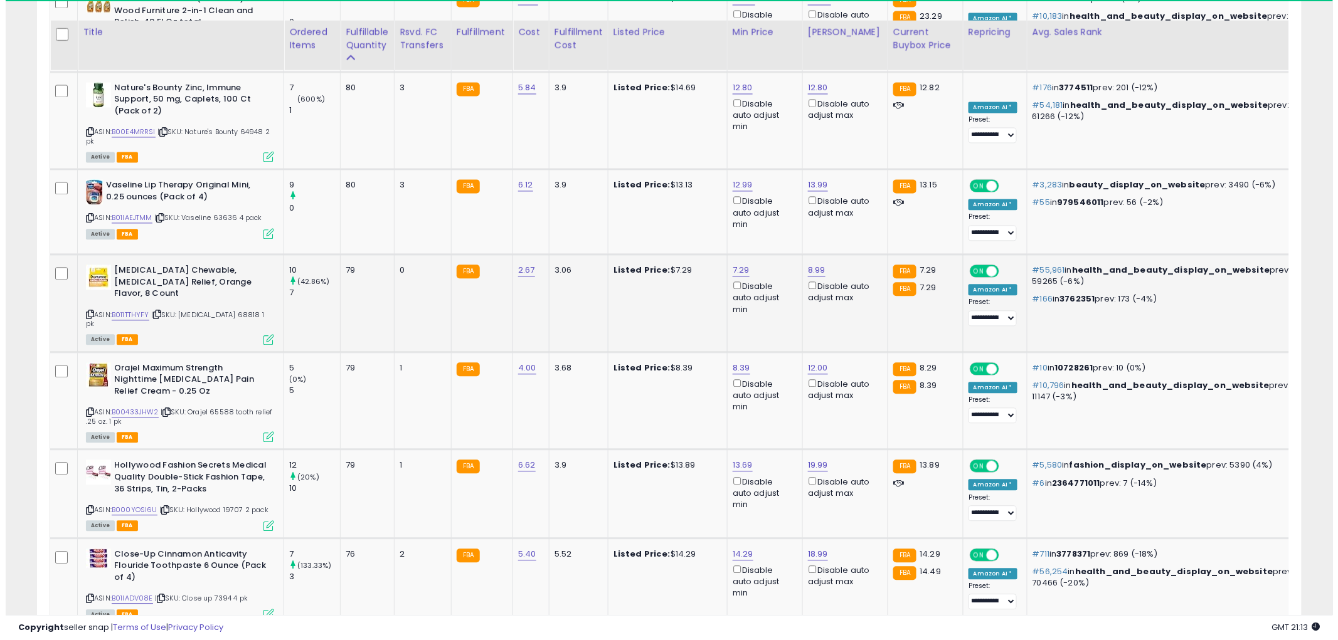
scroll to position [3053, 0]
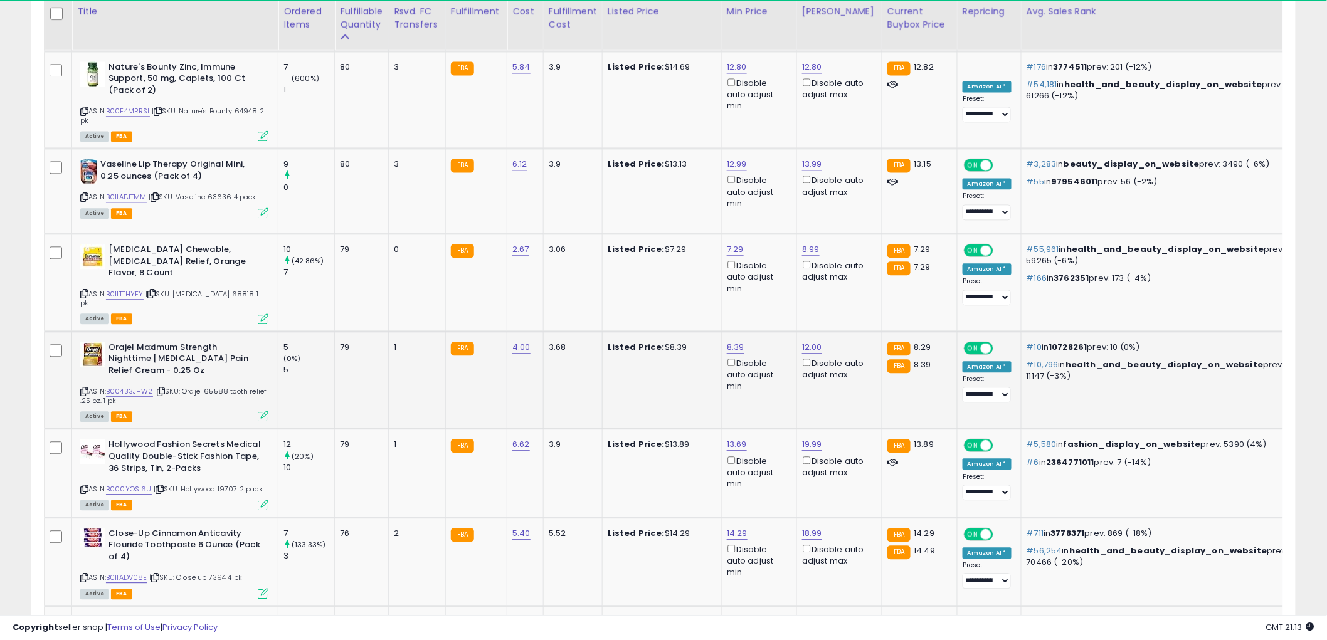
click at [265, 411] on icon at bounding box center [263, 416] width 11 height 11
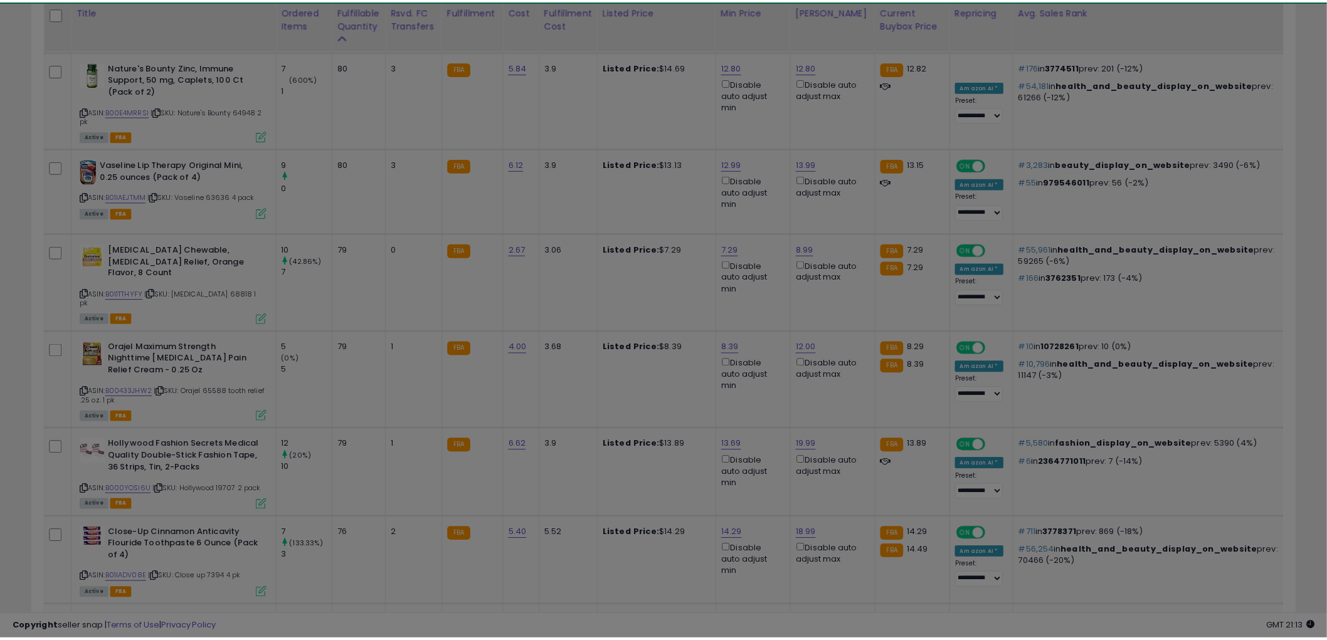
scroll to position [257, 741]
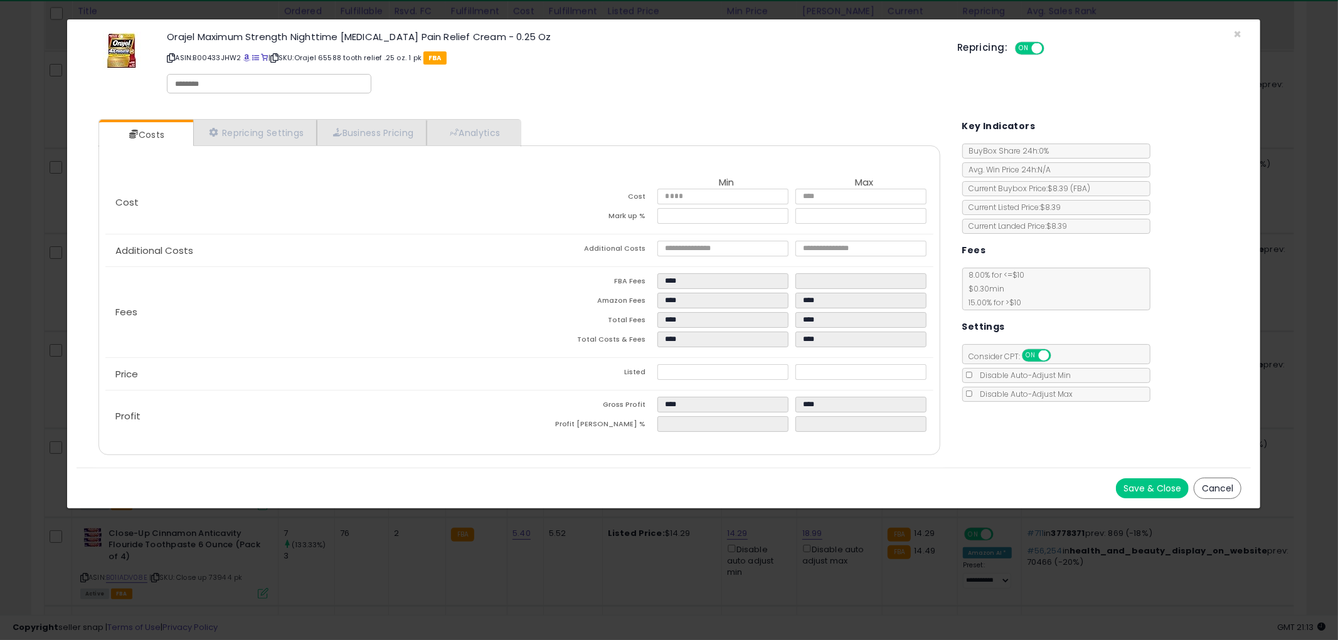
click at [1236, 494] on button "Cancel" at bounding box center [1217, 488] width 48 height 21
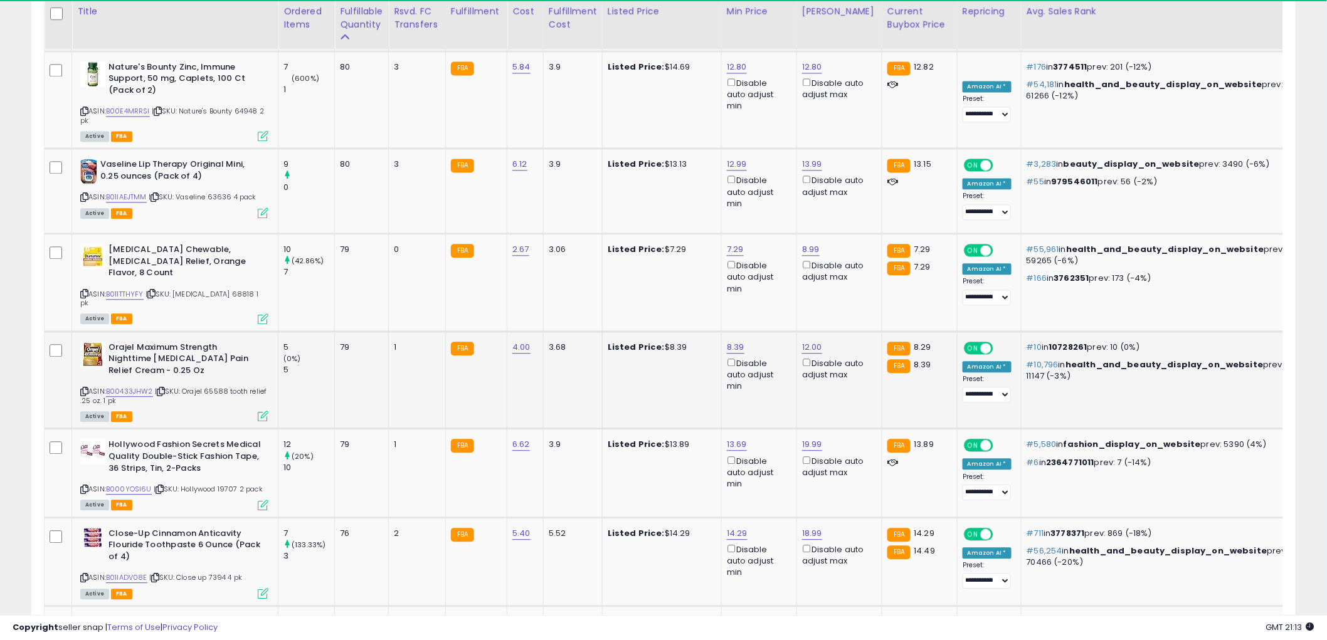
scroll to position [626908, 626430]
click at [82, 388] on icon at bounding box center [84, 391] width 8 height 7
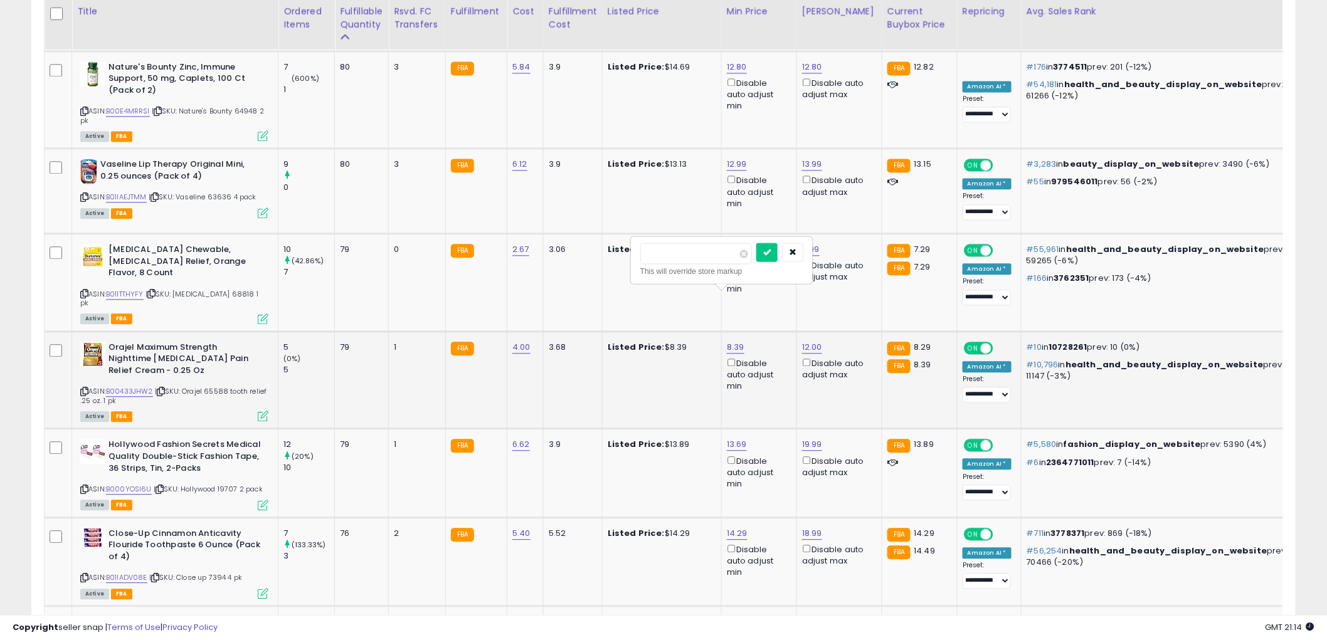
type input "****"
click at [778, 251] on button "submit" at bounding box center [766, 252] width 21 height 19
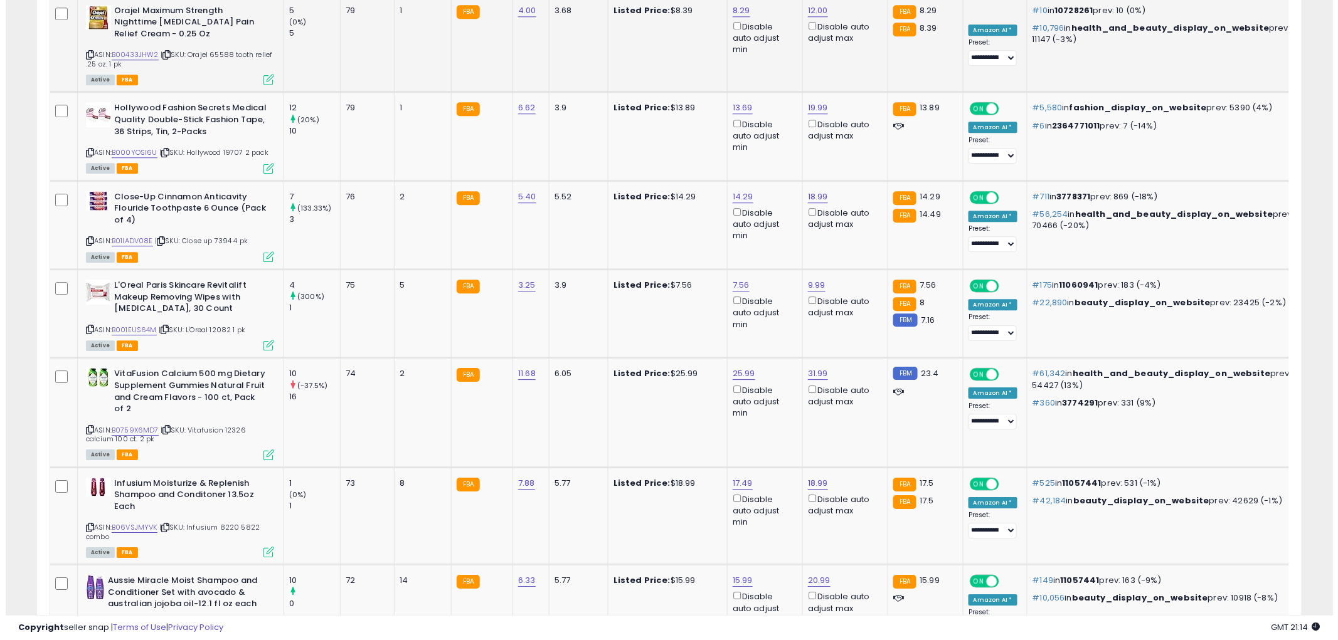
scroll to position [3402, 0]
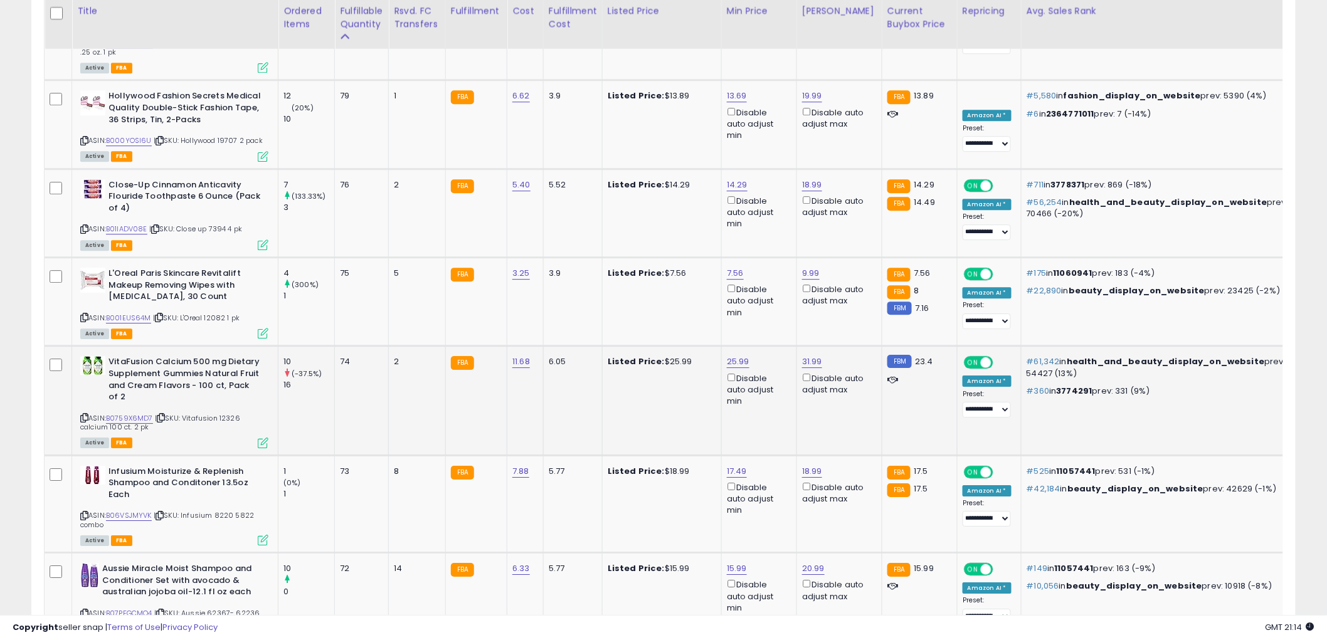
click at [262, 438] on icon at bounding box center [263, 443] width 11 height 11
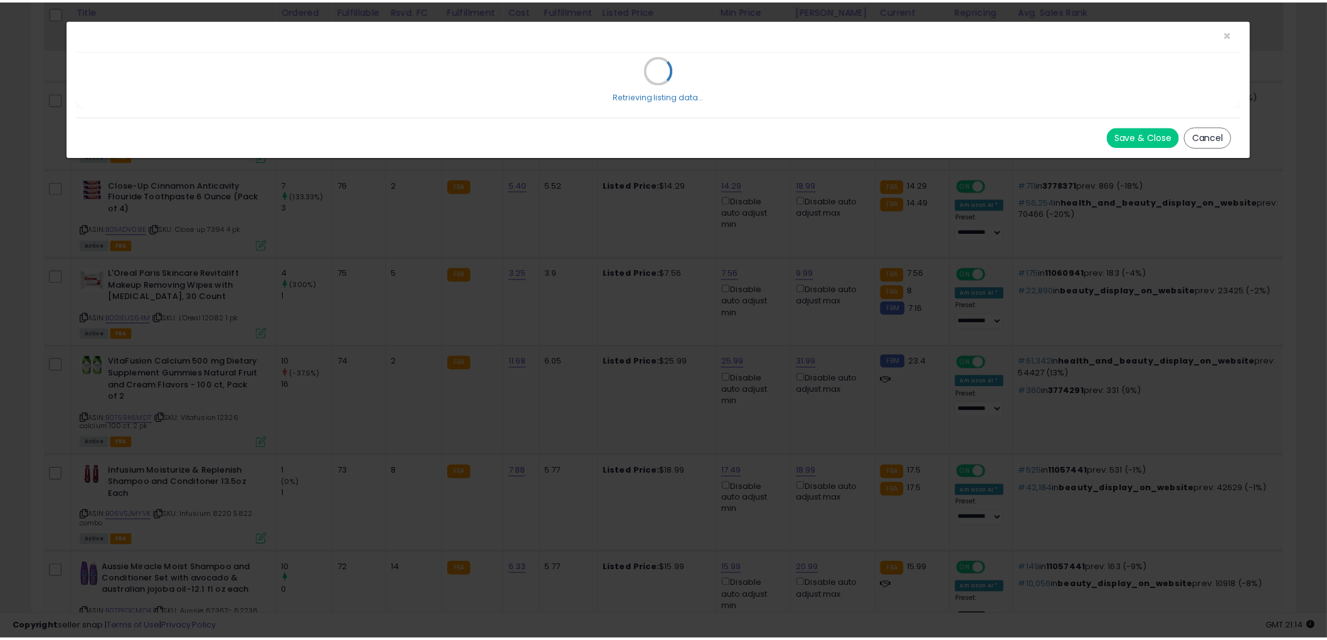
scroll to position [257, 741]
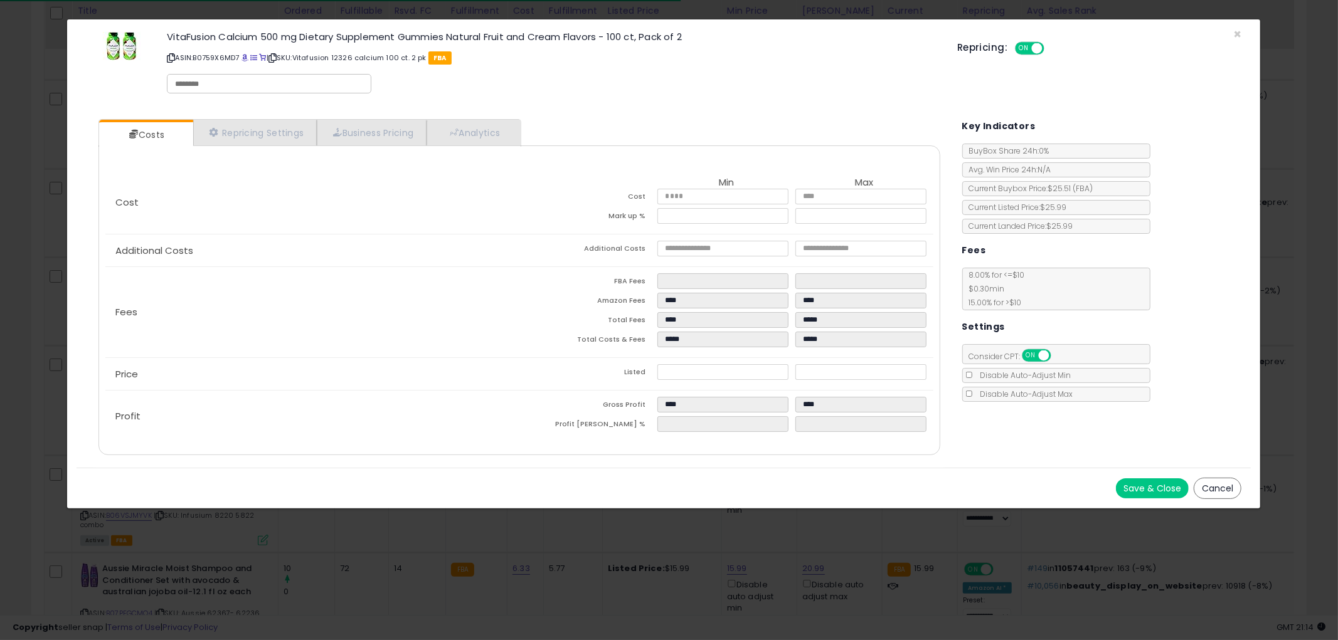
click at [1204, 487] on button "Cancel" at bounding box center [1217, 488] width 48 height 21
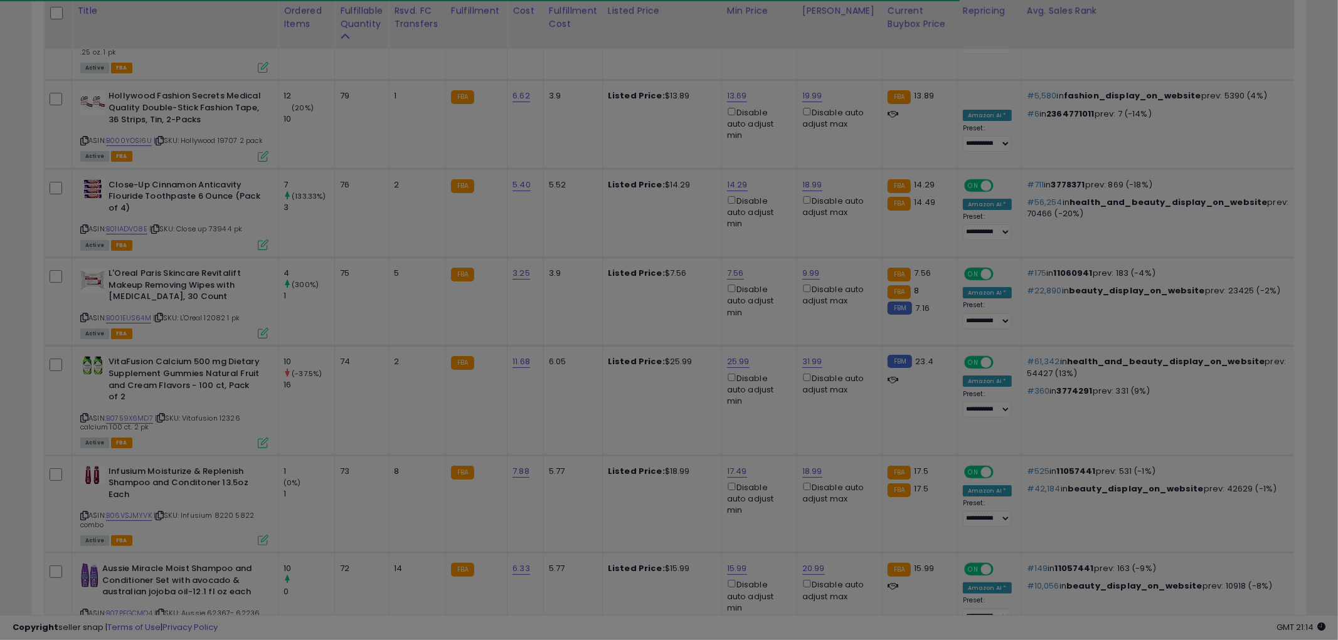
click at [1215, 487] on button "Cancel" at bounding box center [1217, 488] width 48 height 21
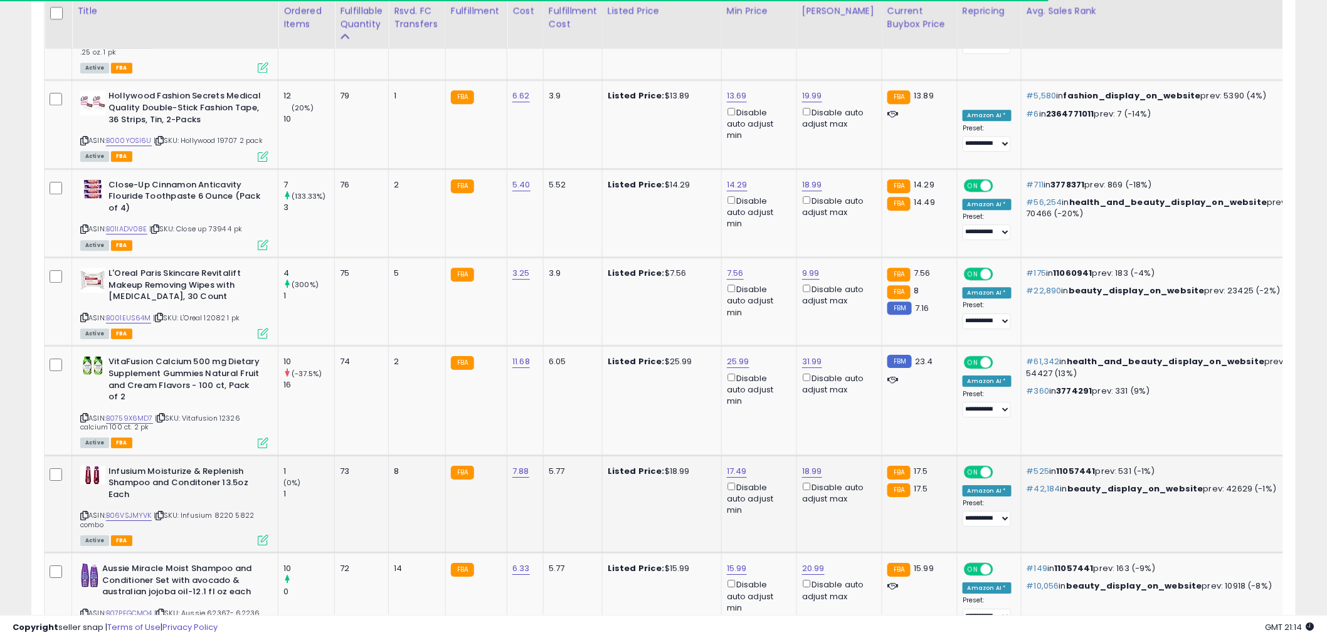
scroll to position [626908, 626430]
click at [83, 415] on icon at bounding box center [84, 418] width 8 height 7
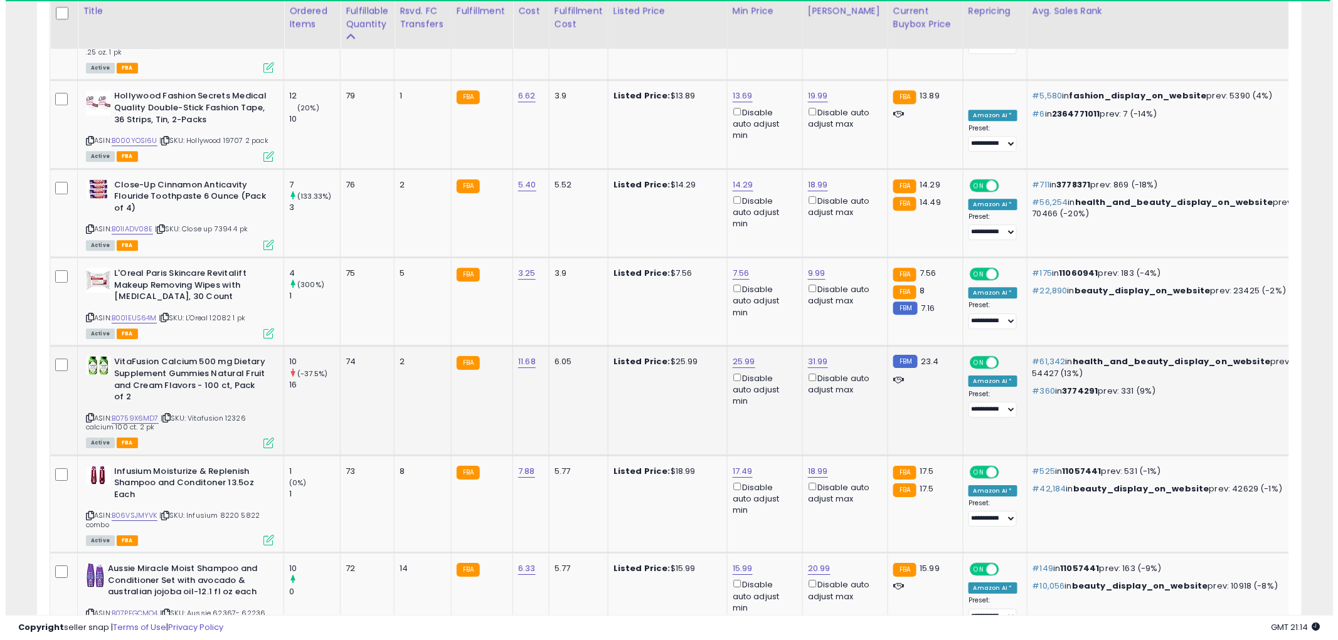
scroll to position [3611, 0]
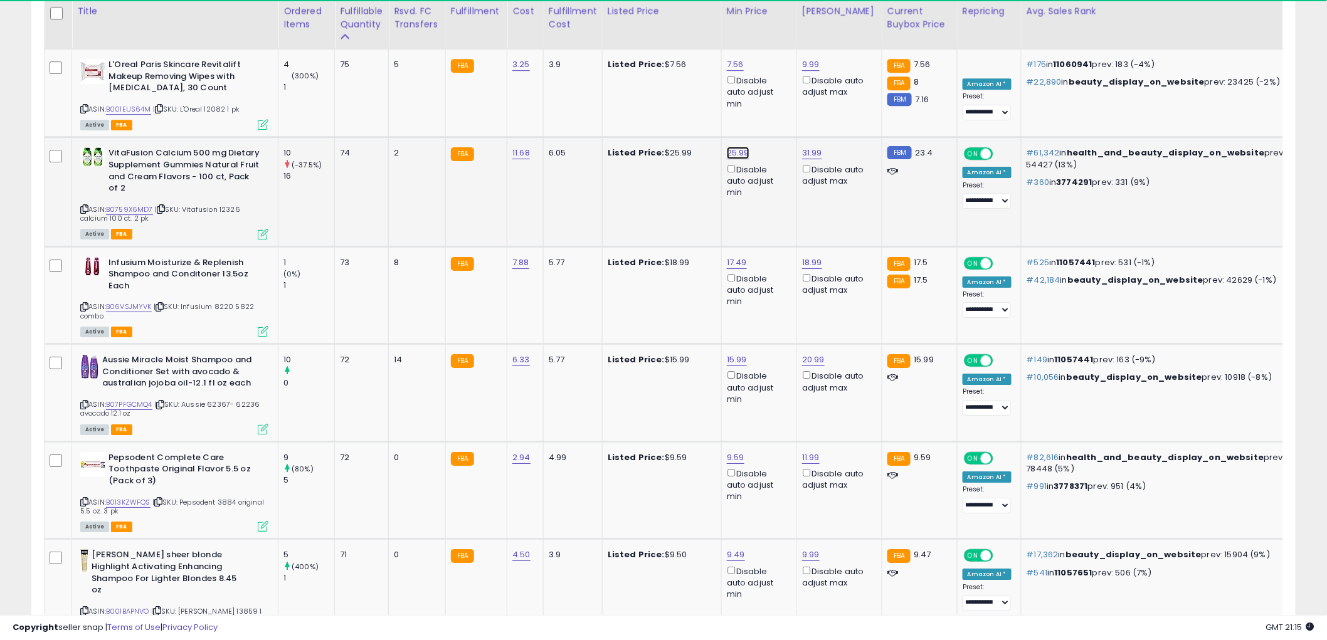
type input "*****"
click at [780, 61] on button "submit" at bounding box center [769, 56] width 21 height 19
click at [265, 229] on icon at bounding box center [263, 234] width 11 height 11
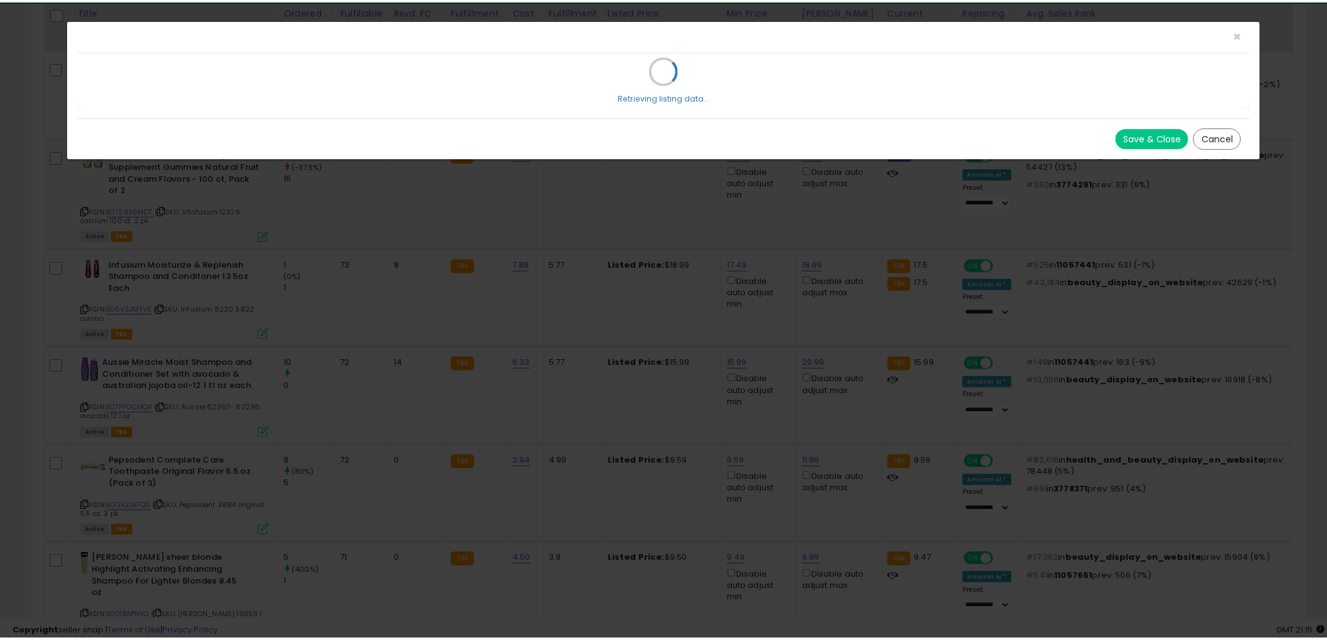
scroll to position [257, 741]
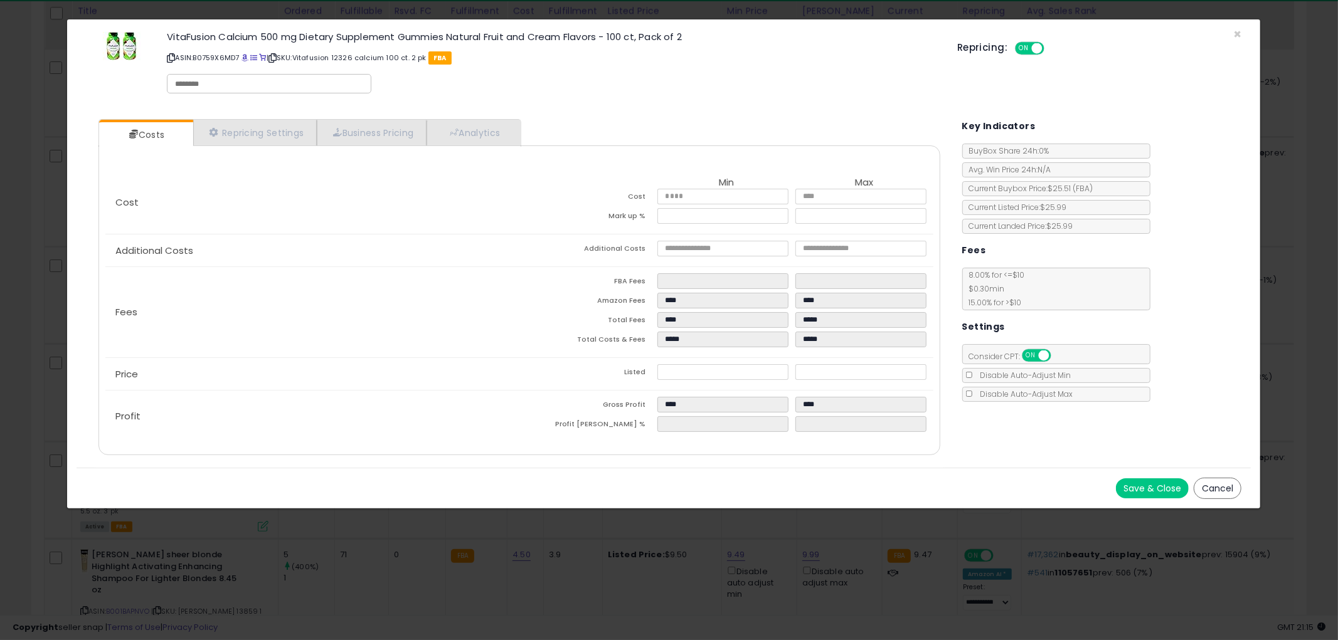
click at [1212, 489] on button "Cancel" at bounding box center [1217, 488] width 48 height 21
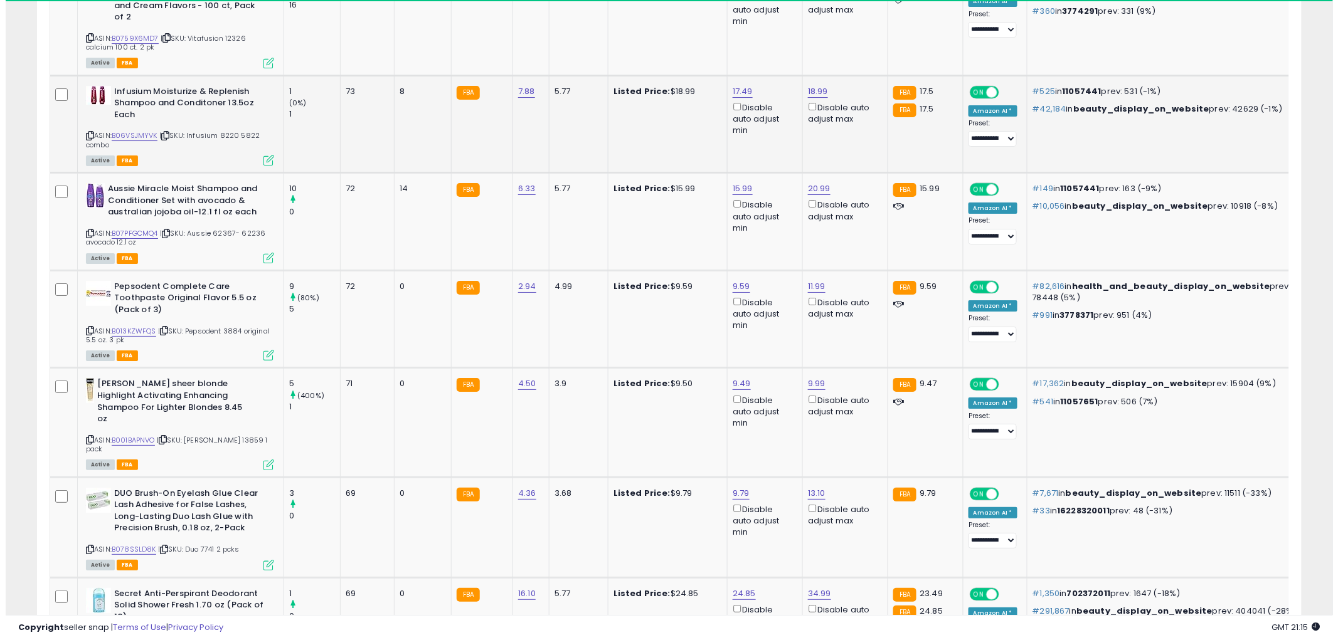
scroll to position [3820, 0]
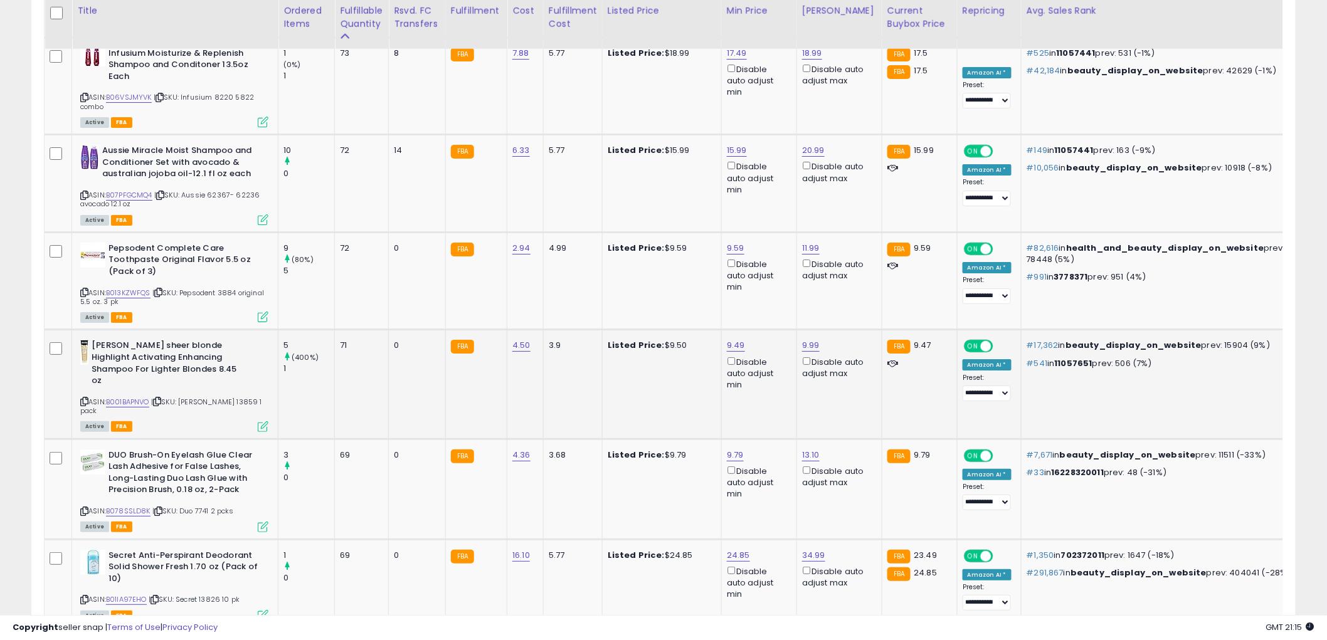
click at [261, 421] on icon at bounding box center [263, 426] width 11 height 11
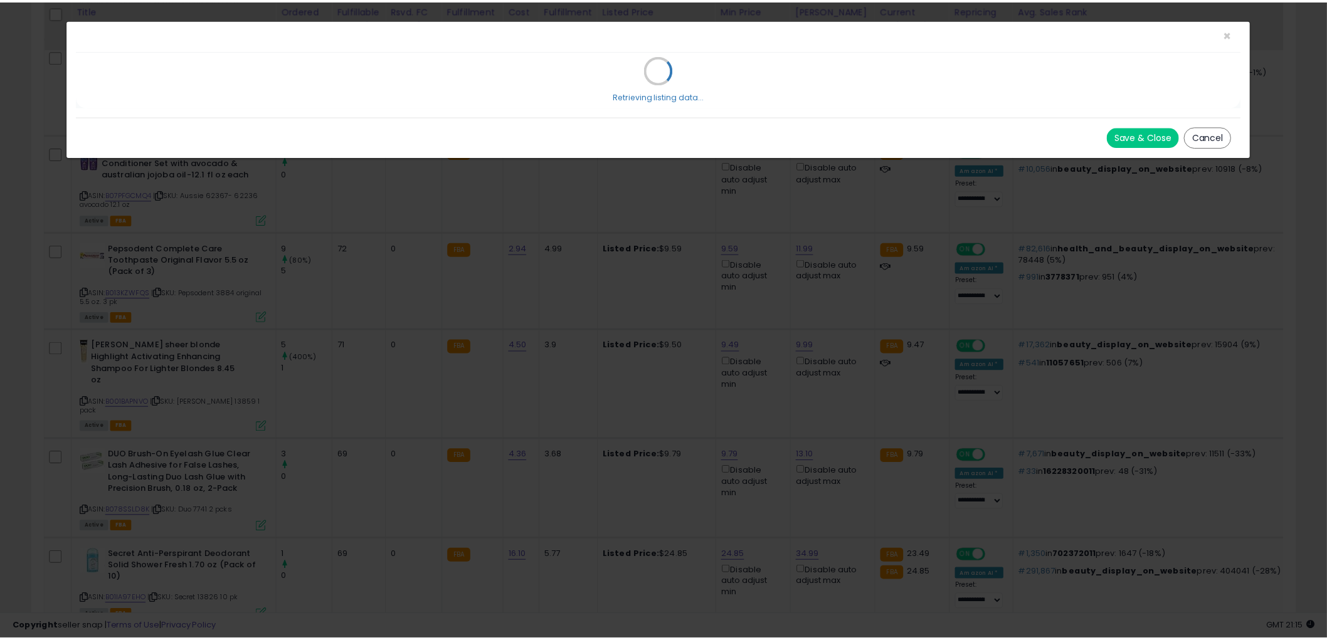
scroll to position [257, 741]
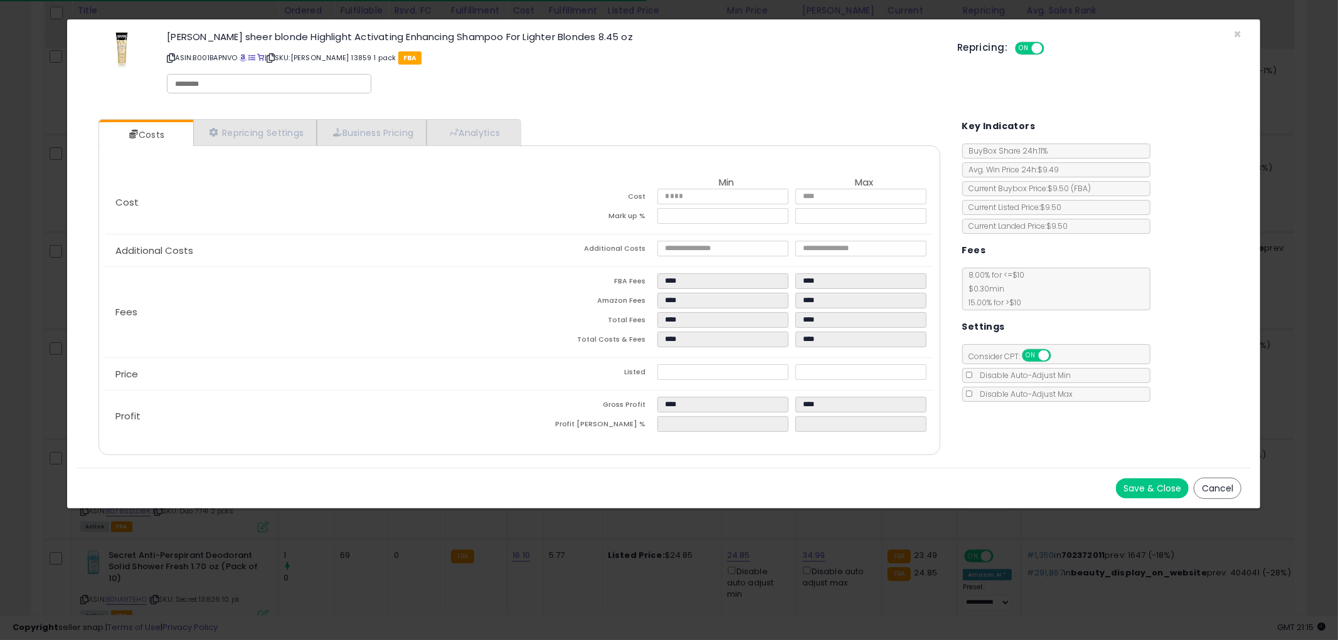
click at [1249, 495] on div "Save & Close Cancel" at bounding box center [664, 488] width 1174 height 41
click at [1190, 482] on div "Save & Close Cancel" at bounding box center [664, 488] width 1174 height 41
click at [1214, 483] on button "Cancel" at bounding box center [1217, 488] width 48 height 21
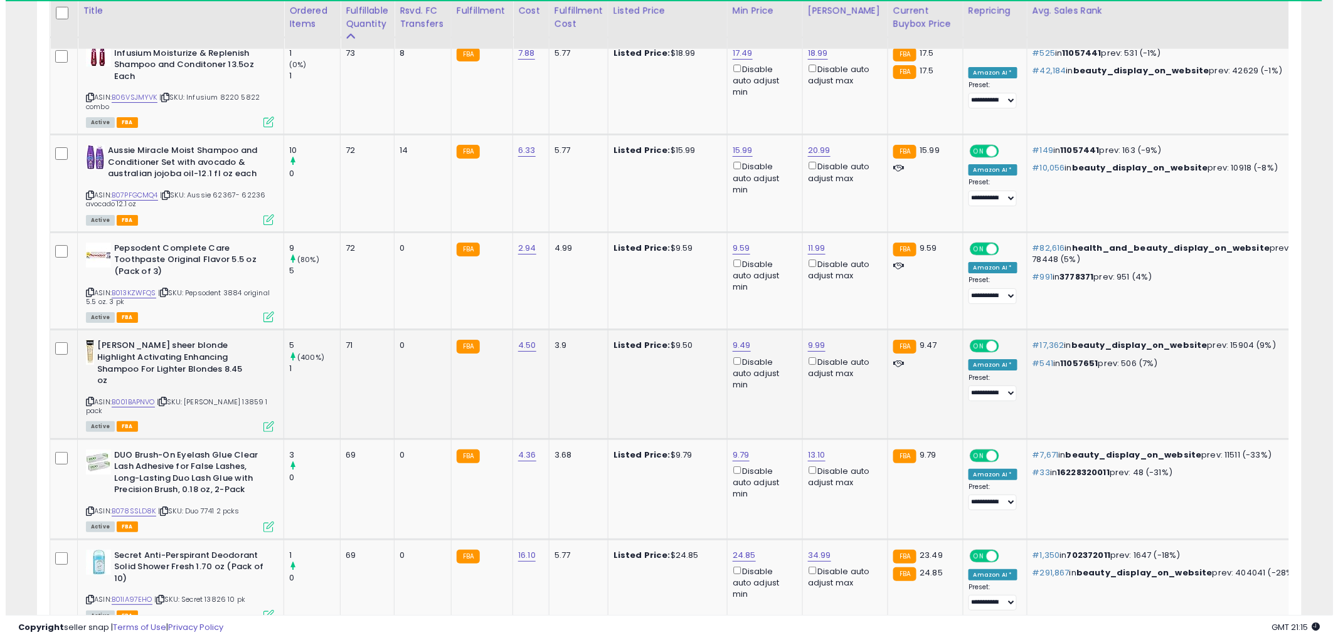
scroll to position [626908, 626430]
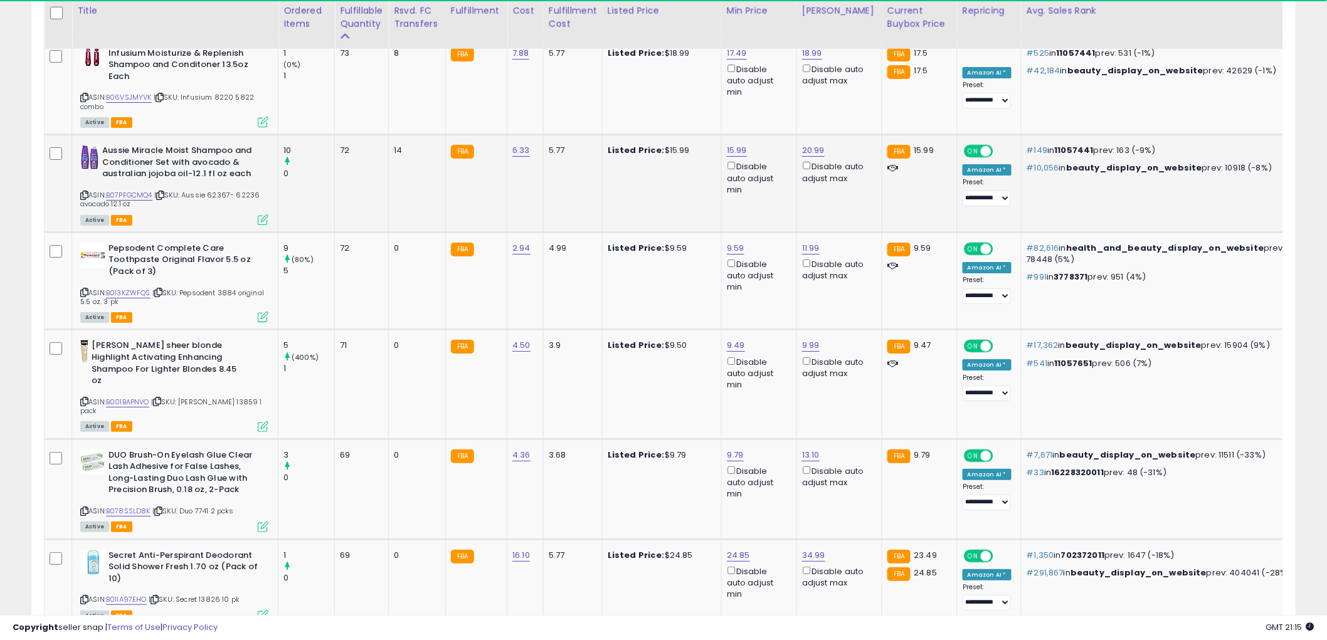
click at [309, 168] on div "0" at bounding box center [308, 173] width 51 height 11
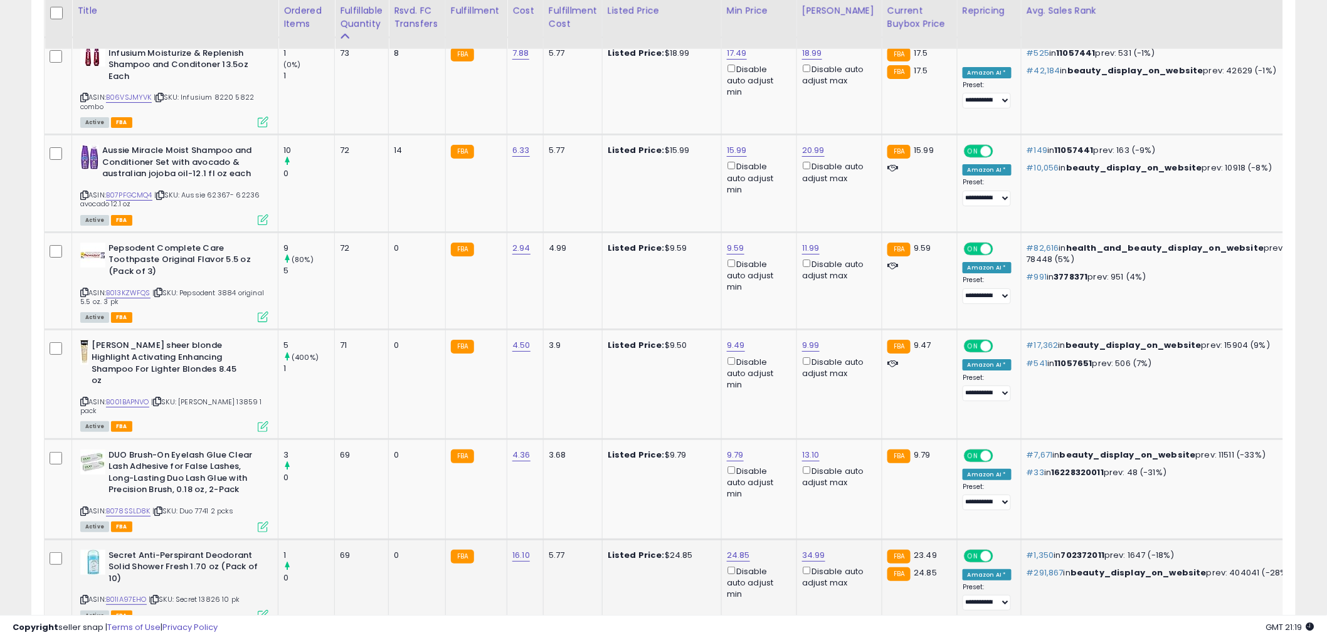
click at [263, 610] on icon at bounding box center [263, 615] width 11 height 11
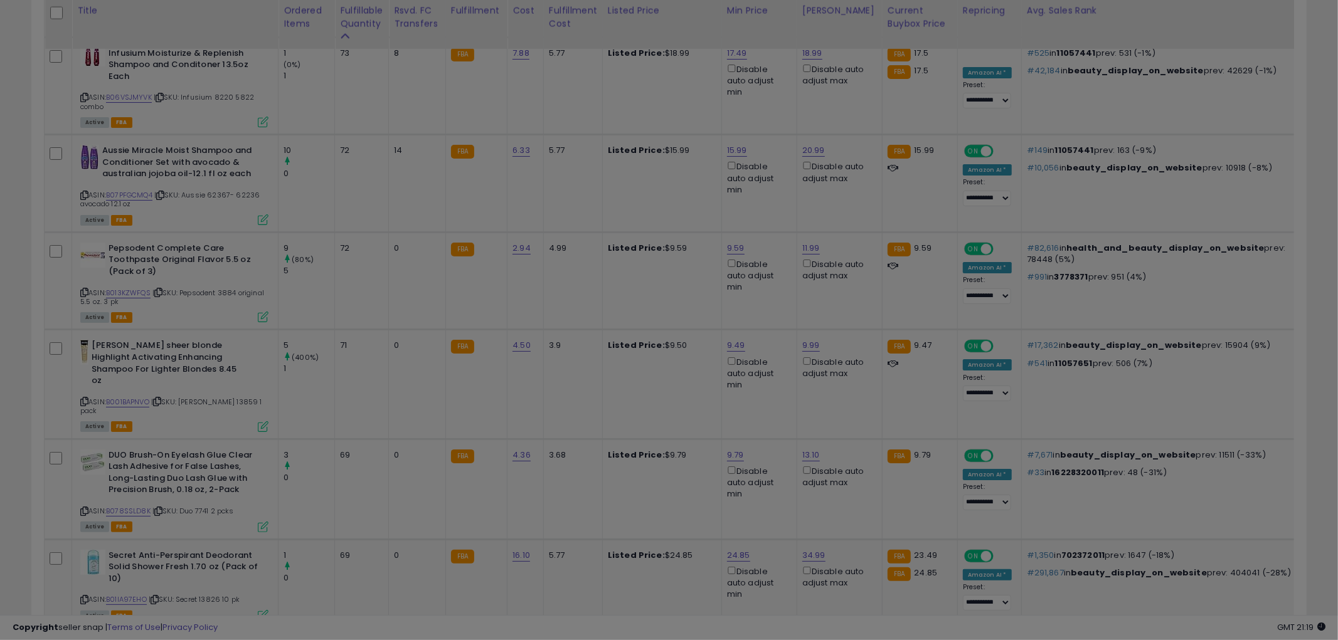
scroll to position [257, 741]
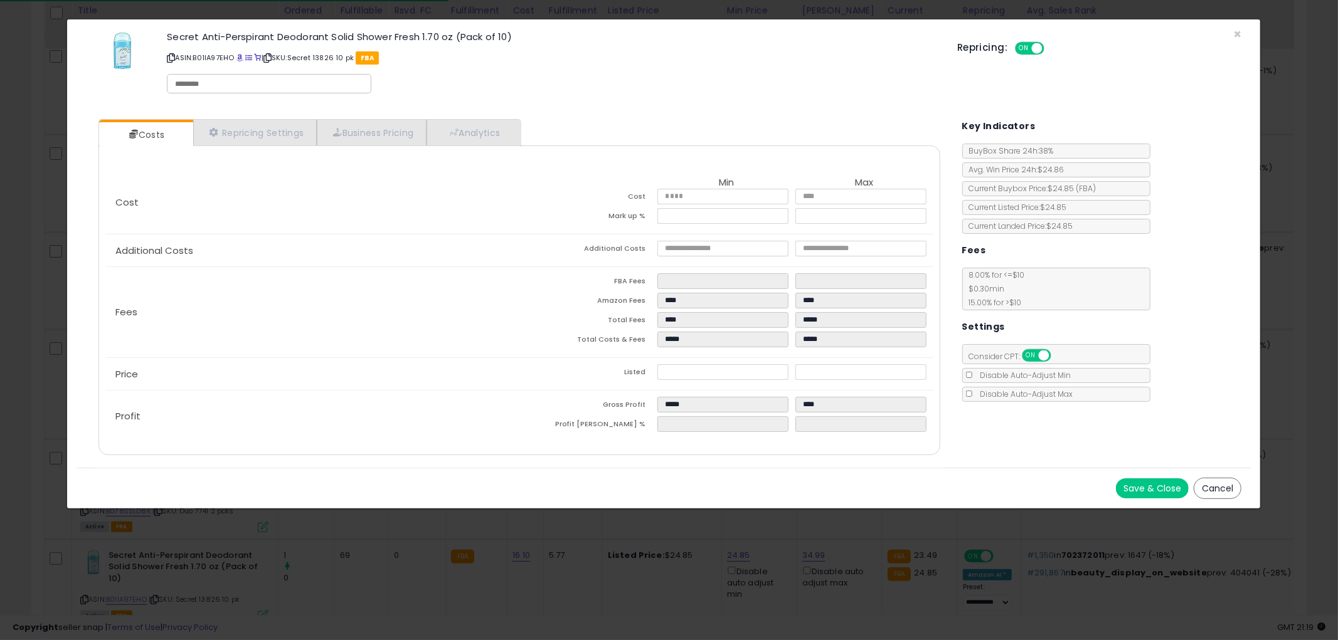
click at [1217, 485] on button "Cancel" at bounding box center [1217, 488] width 48 height 21
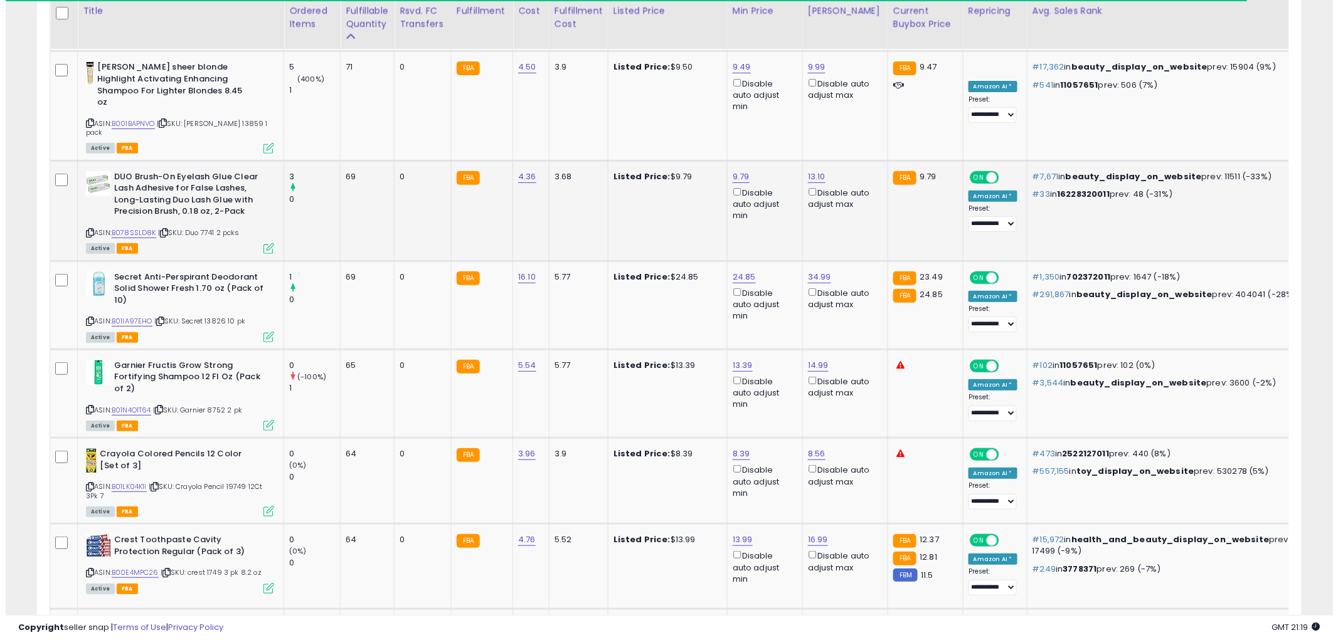
scroll to position [4168, 0]
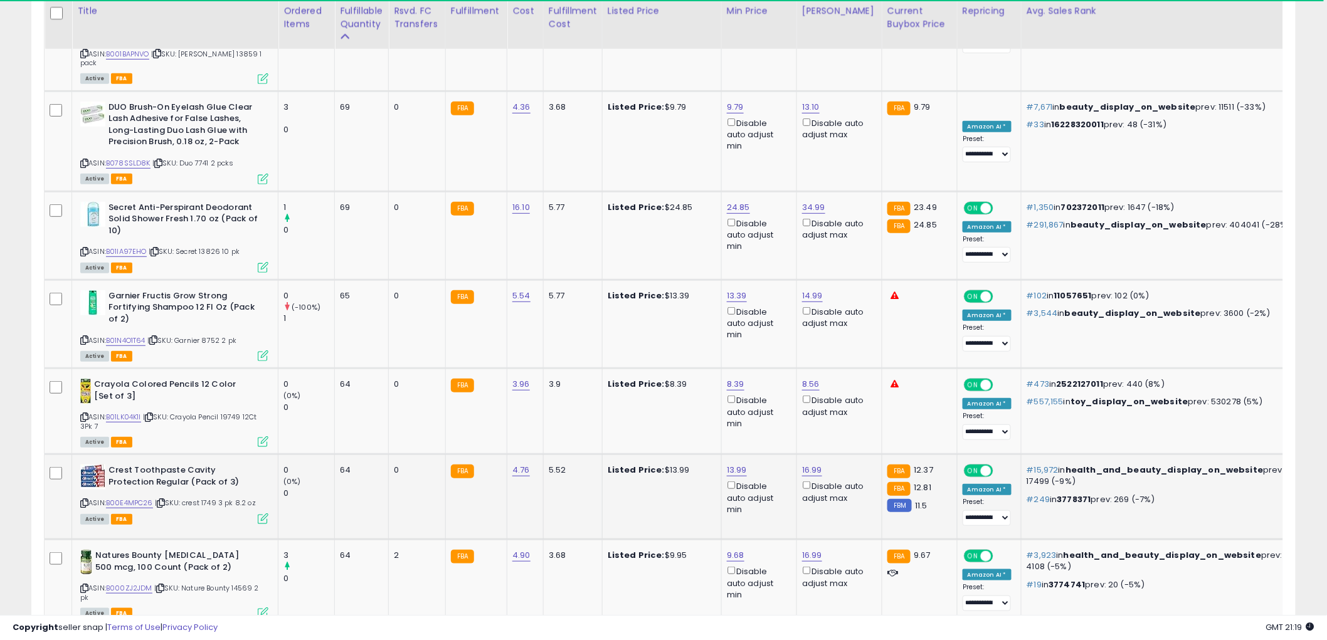
click at [261, 514] on icon at bounding box center [263, 519] width 11 height 11
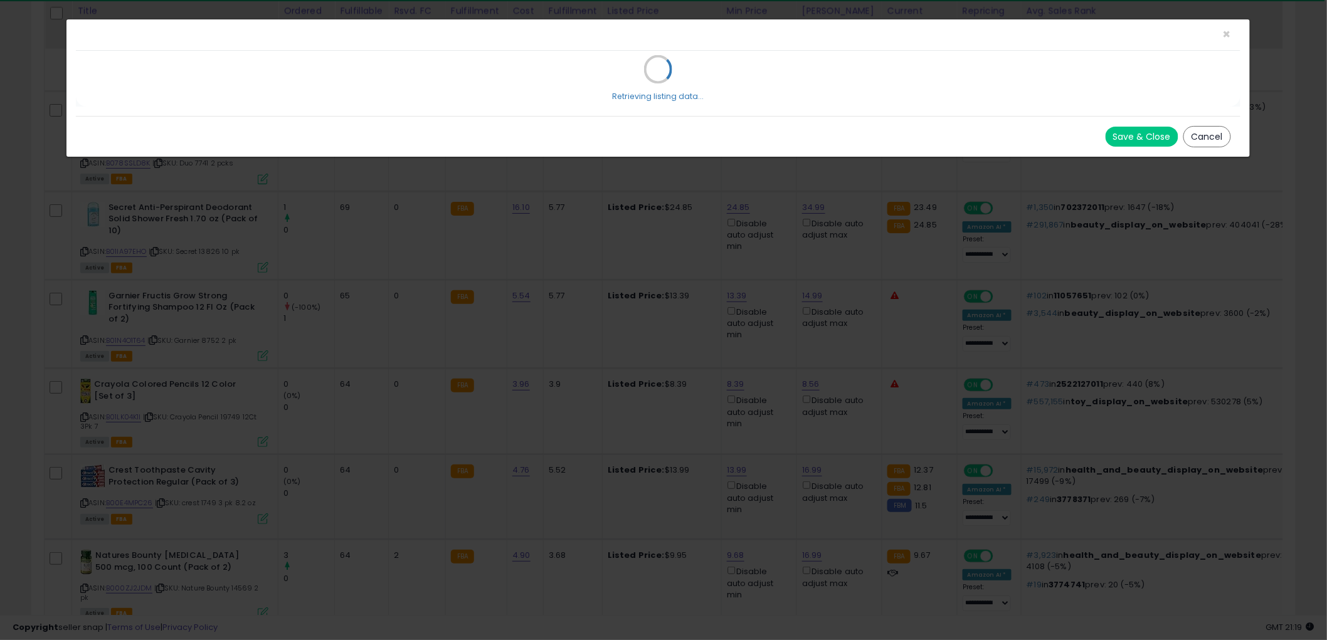
scroll to position [257, 741]
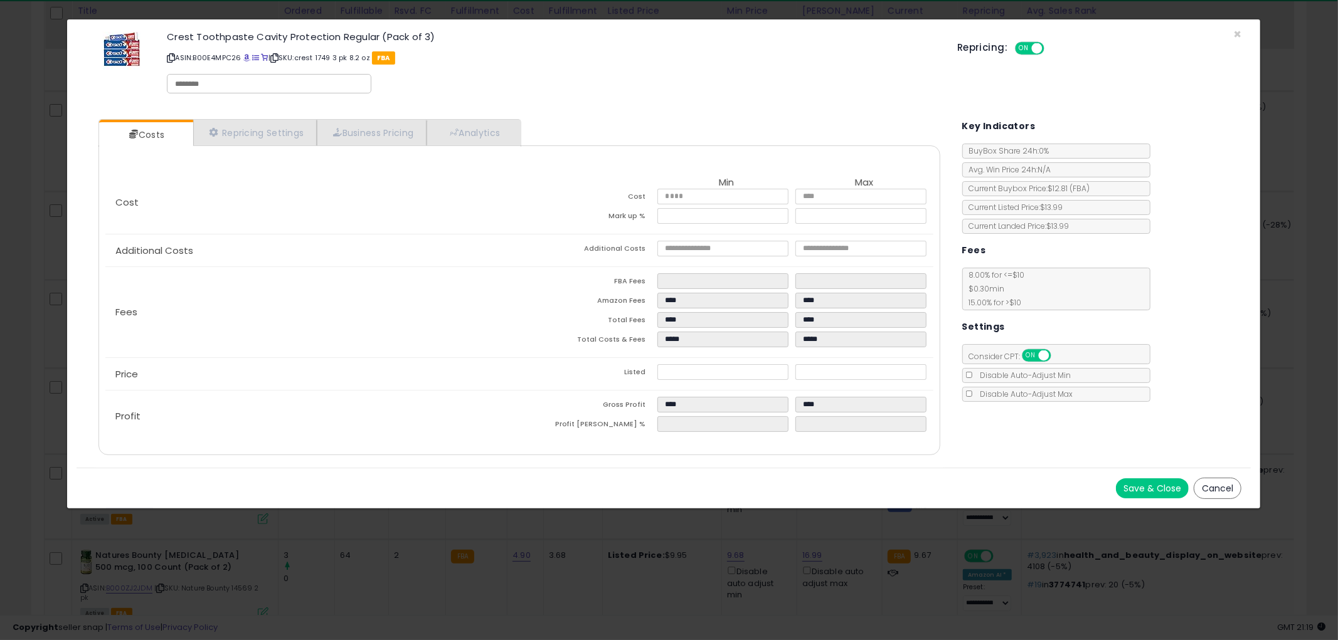
click at [1219, 490] on button "Cancel" at bounding box center [1217, 488] width 48 height 21
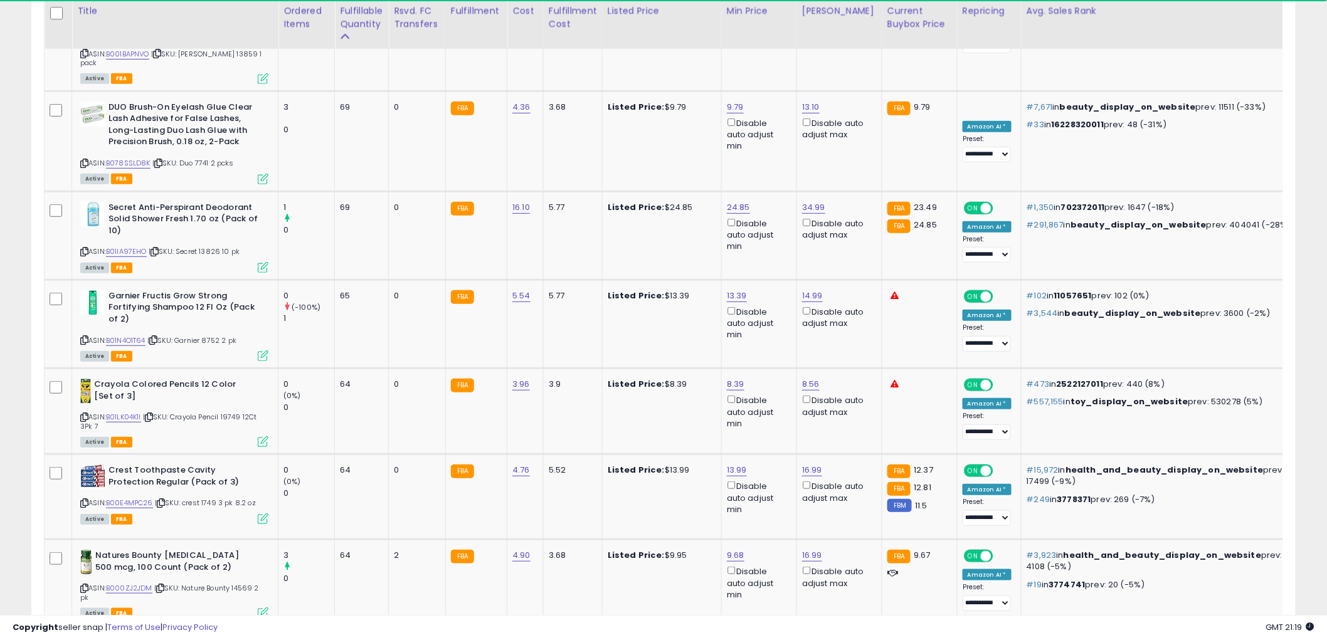
scroll to position [626908, 626430]
